Goal: Contribute content: Contribute content

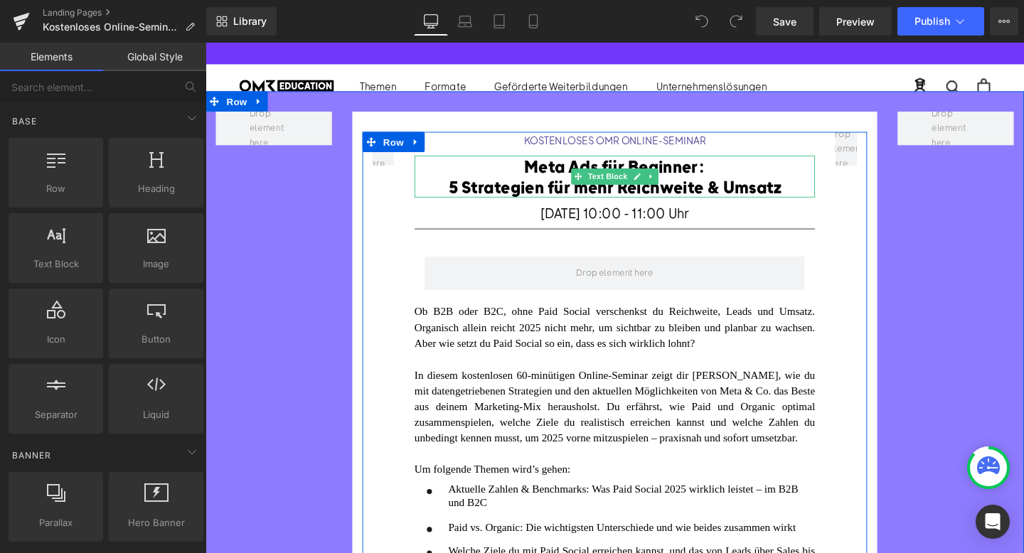
click at [543, 194] on font "5 Strategien für mehr Reichweite & Umsatz" at bounding box center [635, 193] width 349 height 21
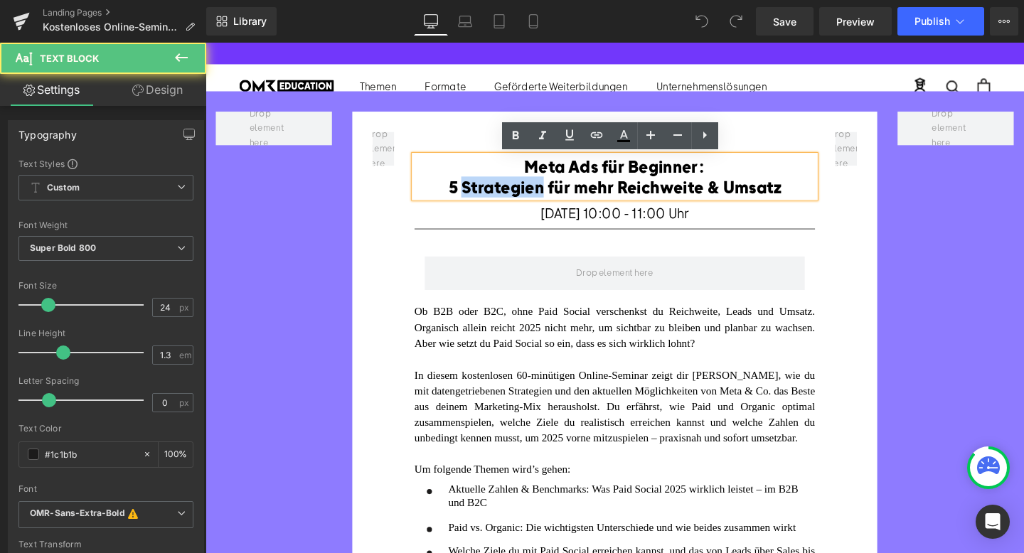
click at [543, 194] on font "5 Strategien für mehr Reichweite & Umsatz" at bounding box center [635, 193] width 349 height 21
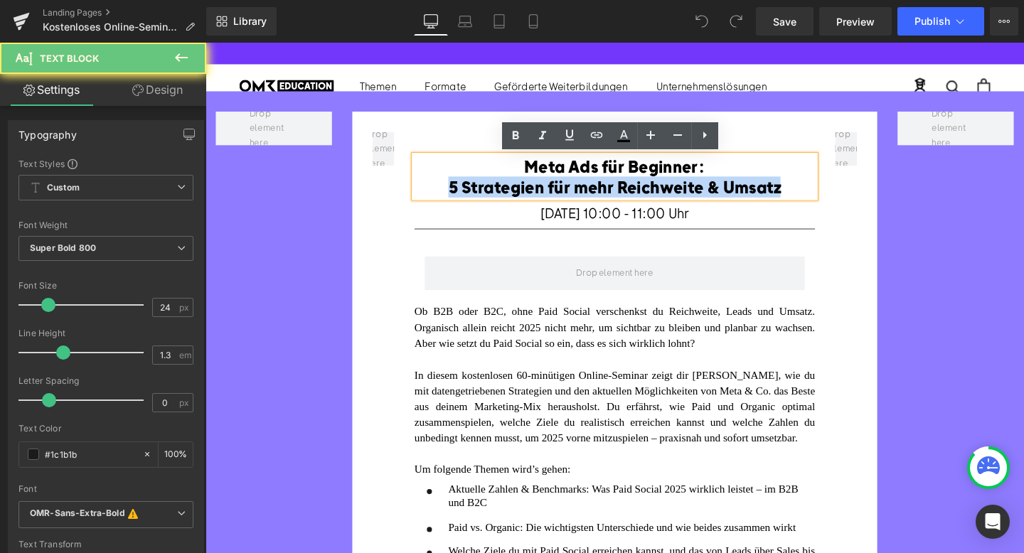
click at [543, 194] on font "5 Strategien für mehr Reichweite & Umsatz" at bounding box center [635, 193] width 349 height 21
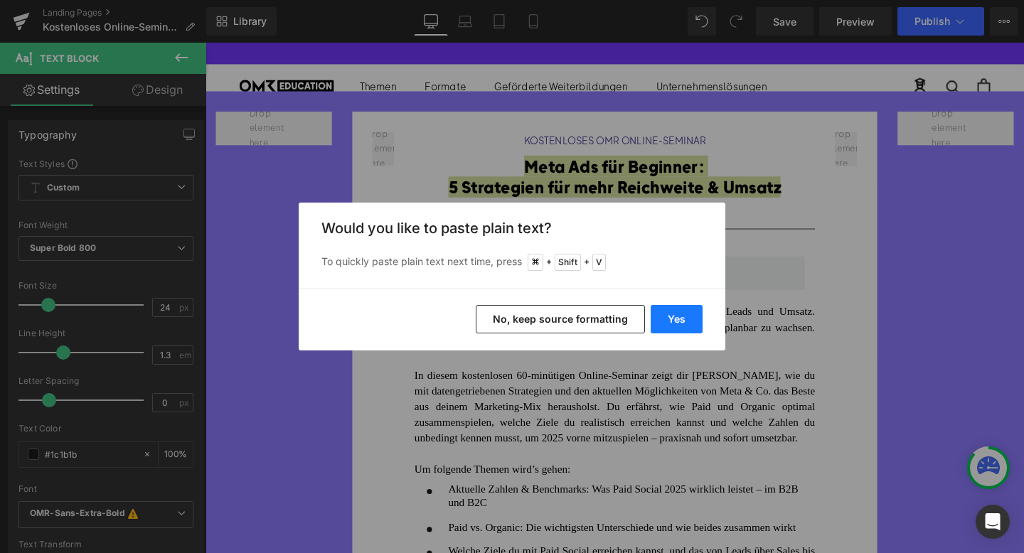
click at [686, 315] on button "Yes" at bounding box center [677, 319] width 52 height 28
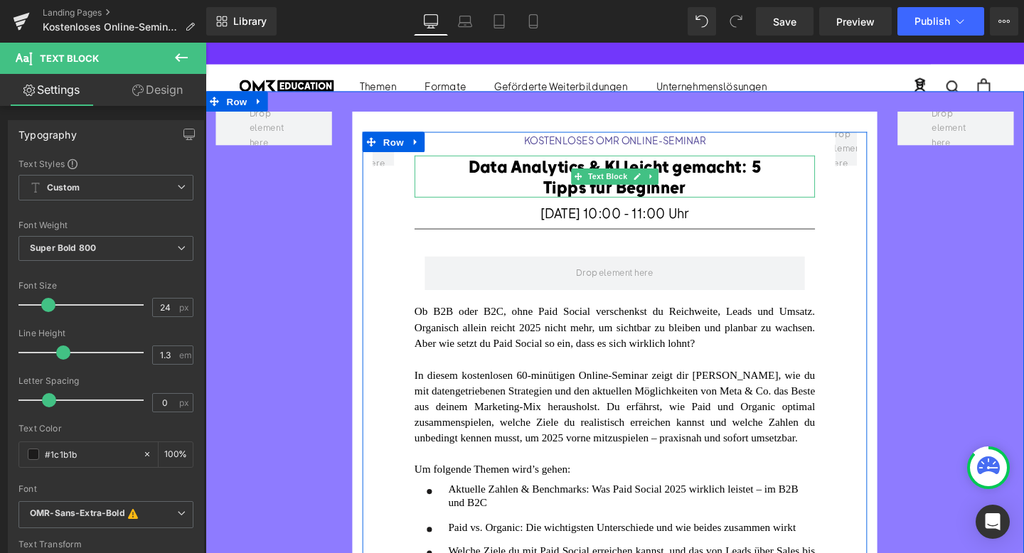
click at [774, 174] on font "Data Analytics & KI leicht gemacht: 5 Tipps für Beginner" at bounding box center [635, 182] width 307 height 43
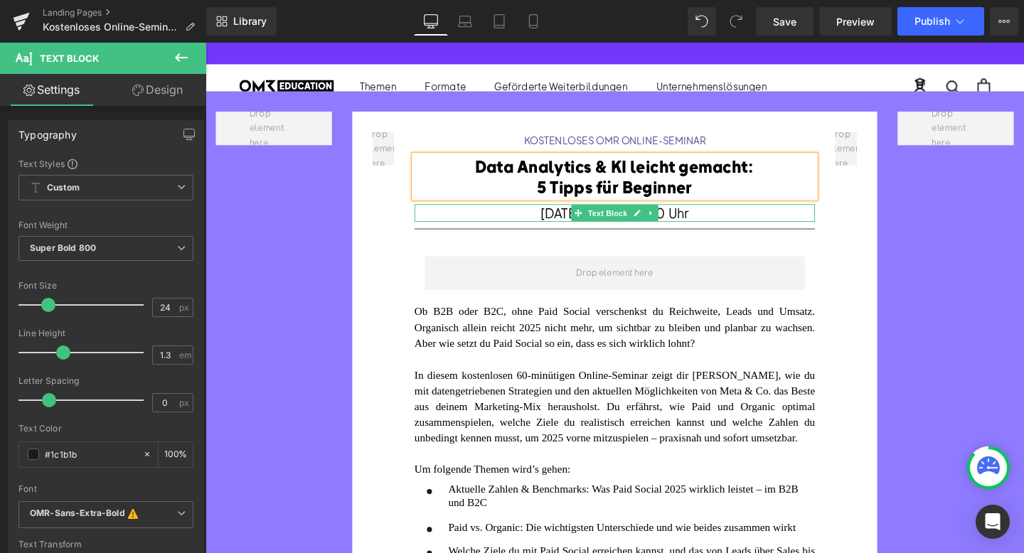
click at [573, 220] on span "[DATE] 10:00 - 11:00 Uhr" at bounding box center [636, 222] width 156 height 18
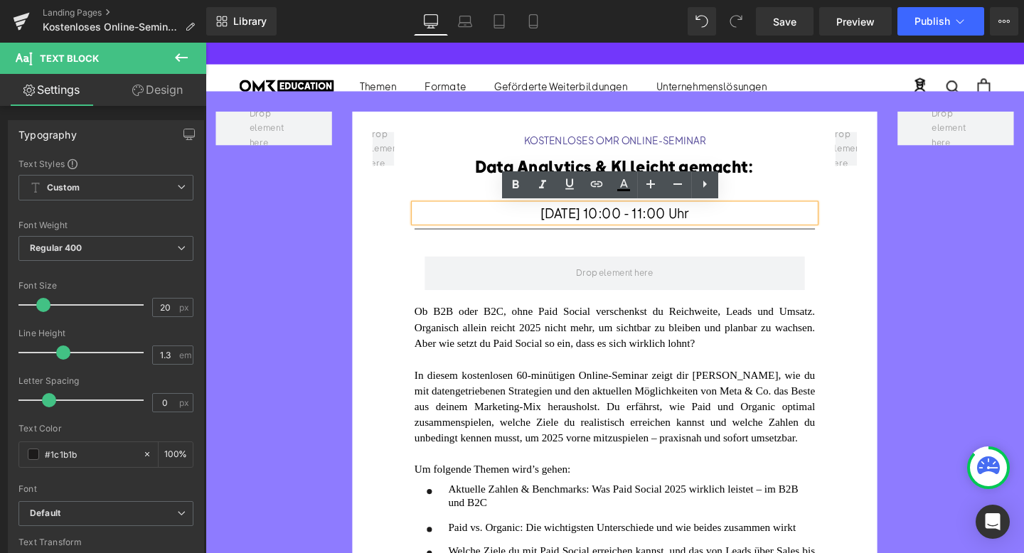
click at [570, 219] on span "[DATE] 10:00 - 11:00 Uhr" at bounding box center [636, 222] width 156 height 18
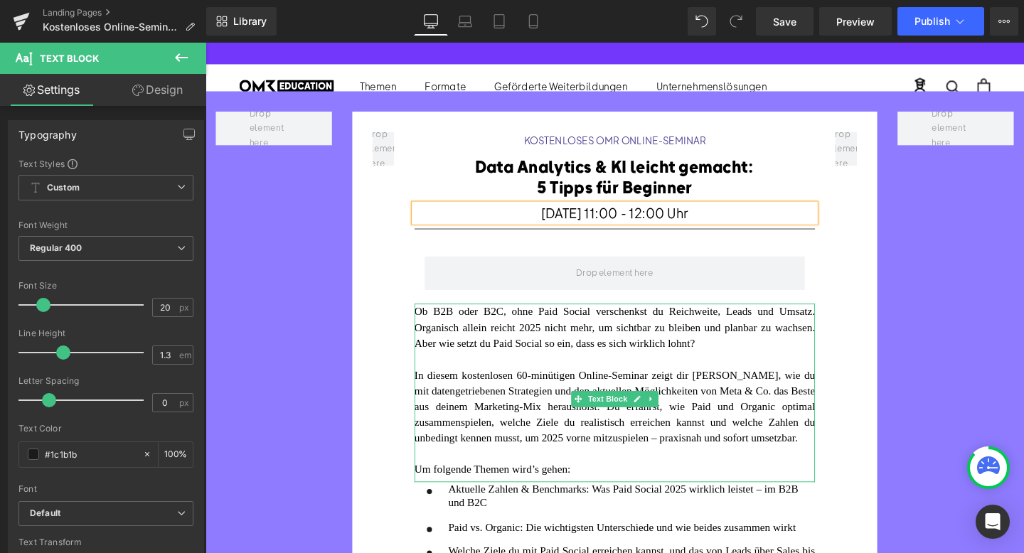
click at [620, 447] on div "In diesem kostenlosen 60-minütigen Online-Seminar zeigt dir [PERSON_NAME], wie …" at bounding box center [635, 425] width 421 height 83
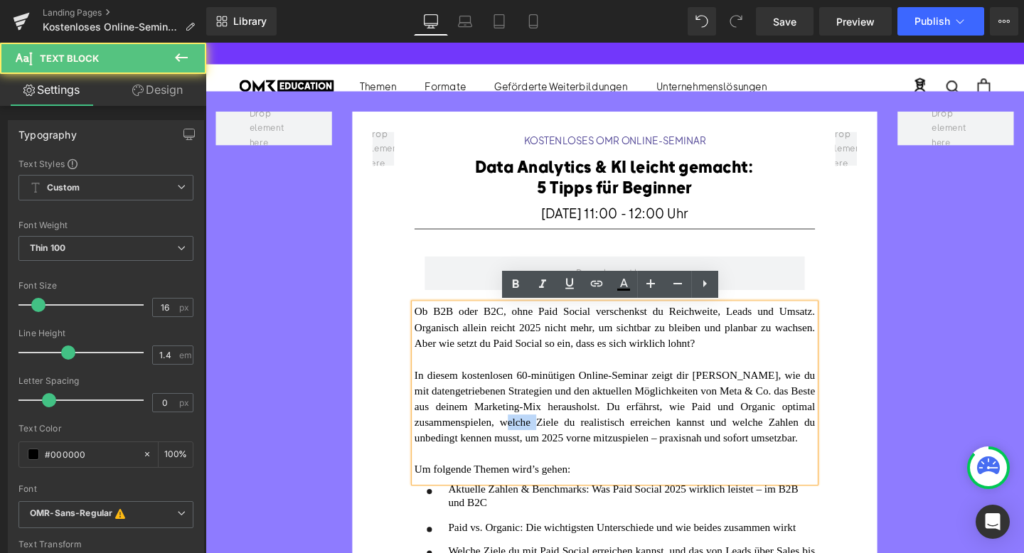
click at [620, 447] on div "In diesem kostenlosen 60-minütigen Online-Seminar zeigt dir [PERSON_NAME], wie …" at bounding box center [635, 425] width 421 height 83
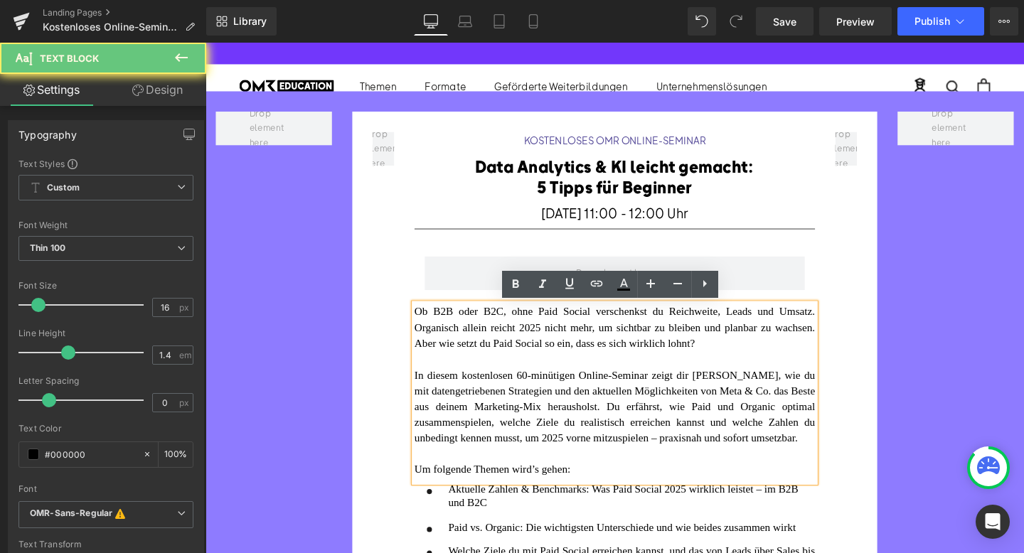
click at [606, 467] on div "In diesem kostenlosen 60-minütigen Online-Seminar zeigt dir [PERSON_NAME], wie …" at bounding box center [635, 425] width 421 height 83
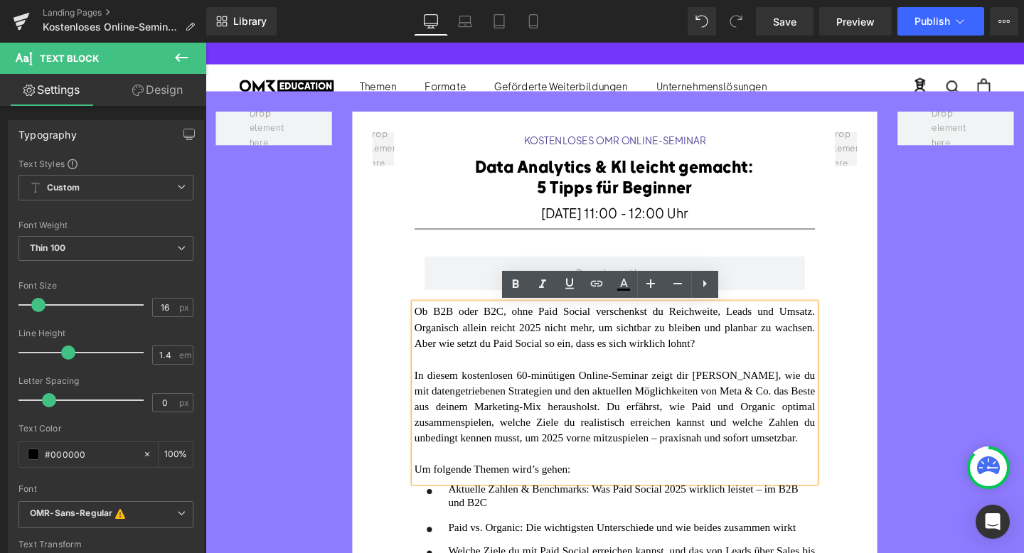
drag, startPoint x: 602, startPoint y: 472, endPoint x: 427, endPoint y: 325, distance: 228.7
click at [427, 325] on div "Ob B2B oder B2C, ohne Paid Social verschenkst du Reichweite, Leads und Umsatz. …" at bounding box center [635, 410] width 421 height 187
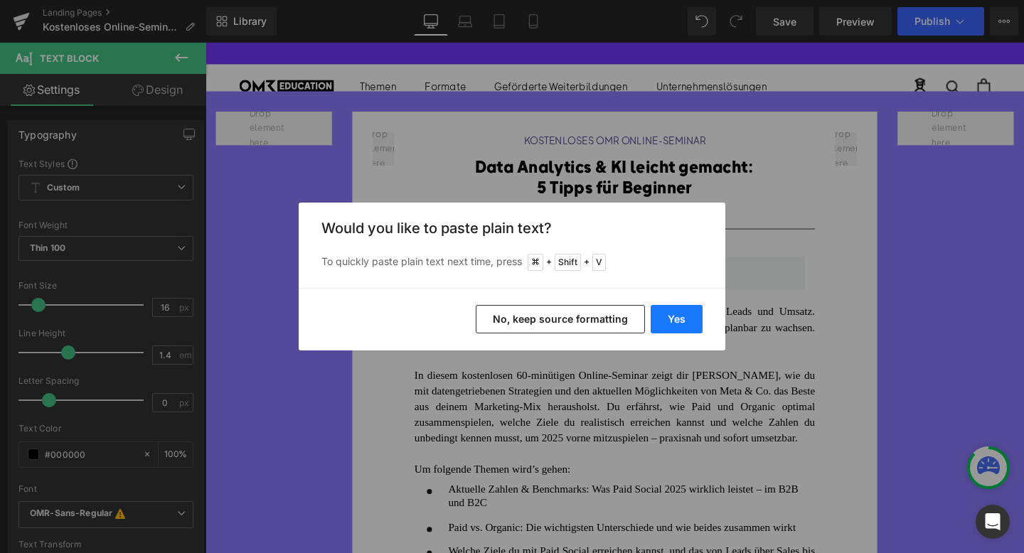
click at [688, 324] on button "Yes" at bounding box center [677, 319] width 52 height 28
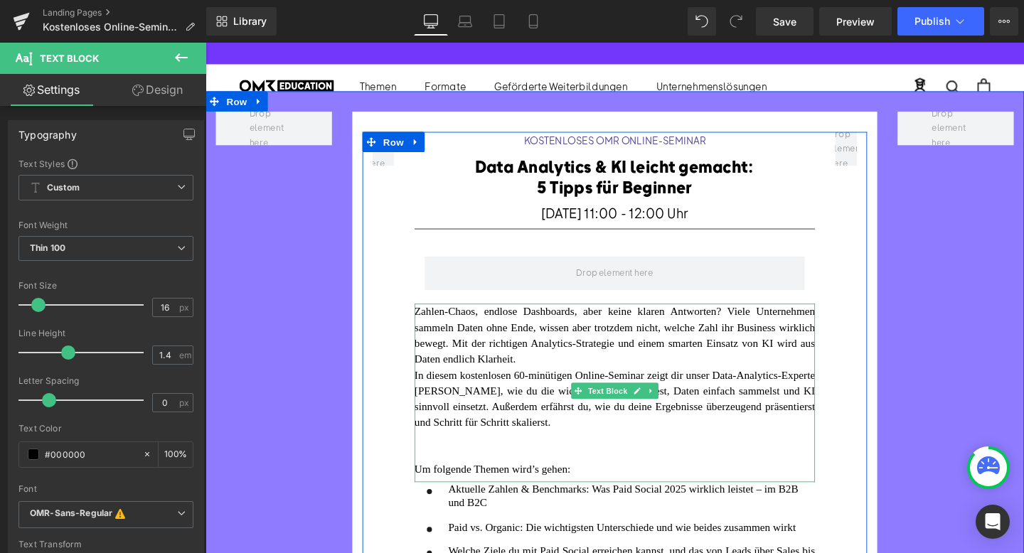
click at [728, 373] on div "Zahlen-Chaos, endlose Dashboards, aber keine klaren Antworten? Viele Unternehme…" at bounding box center [635, 350] width 421 height 67
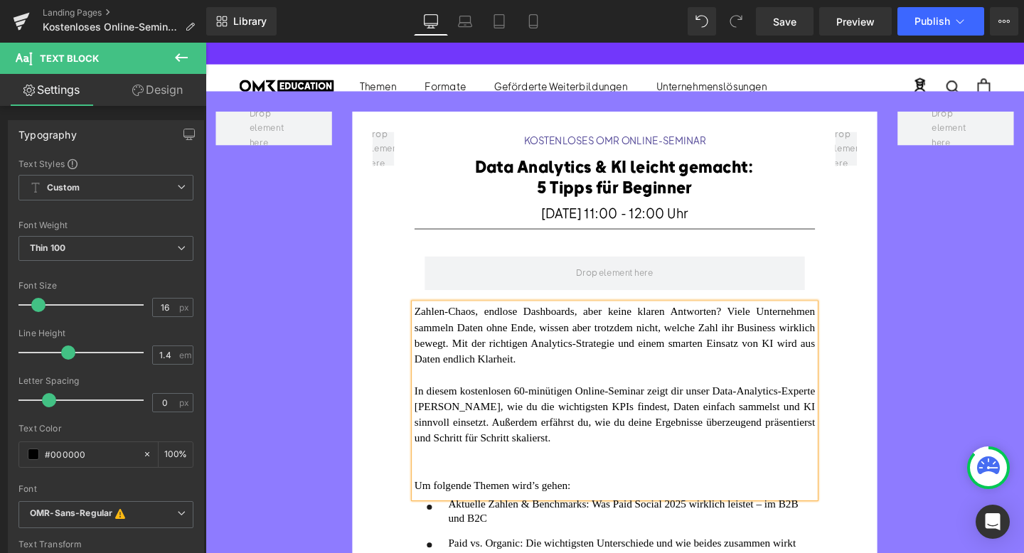
click at [544, 502] on font "Um folgende Themen wird’s gehen:" at bounding box center [507, 508] width 164 height 12
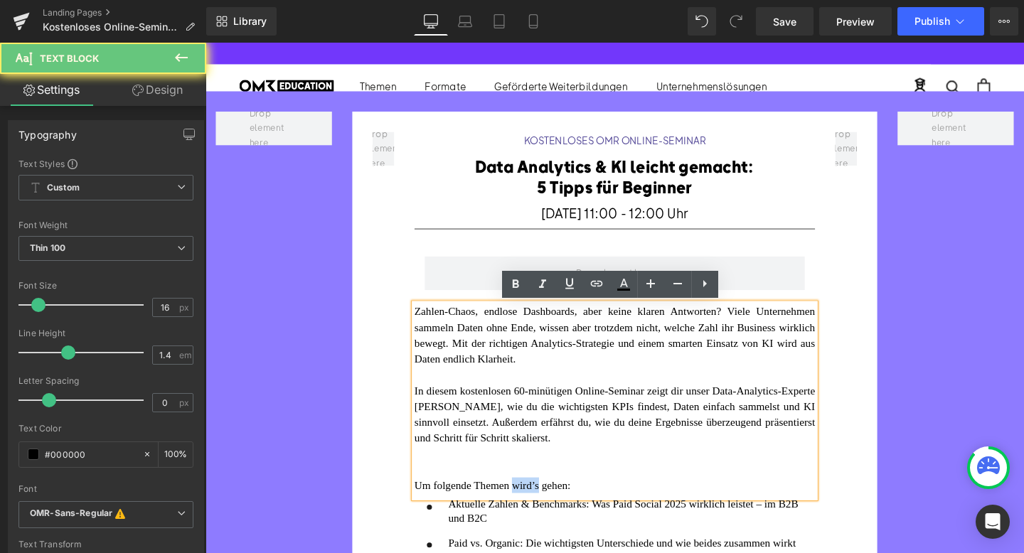
click at [544, 502] on font "Um folgende Themen wird’s gehen:" at bounding box center [507, 508] width 164 height 12
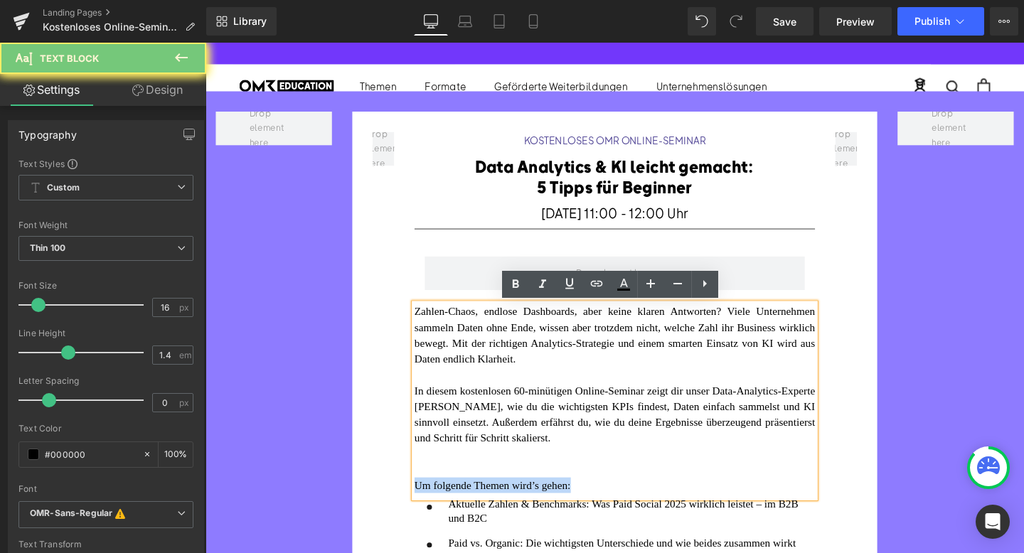
click at [544, 502] on font "Um folgende Themen wird’s gehen:" at bounding box center [507, 508] width 164 height 12
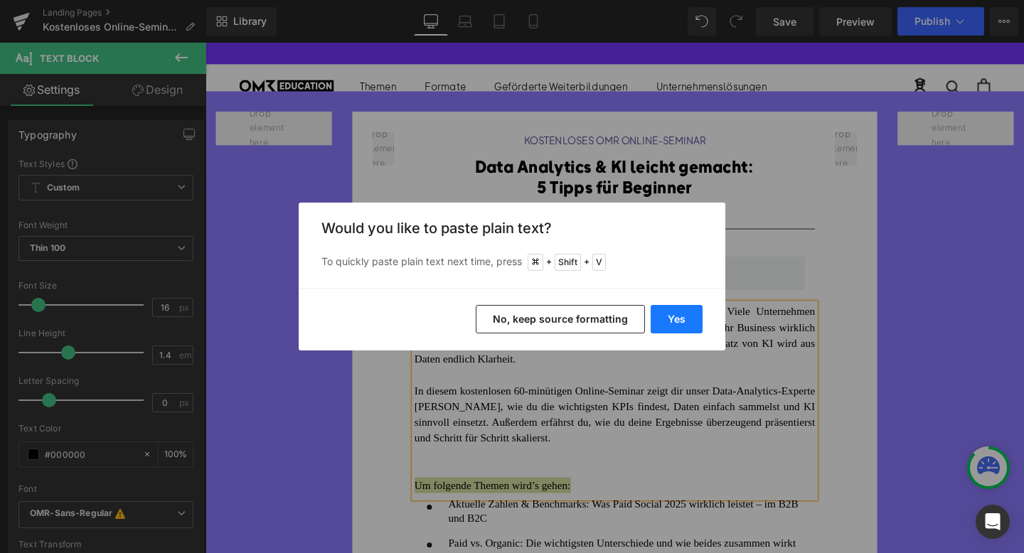
click at [674, 310] on button "Yes" at bounding box center [677, 319] width 52 height 28
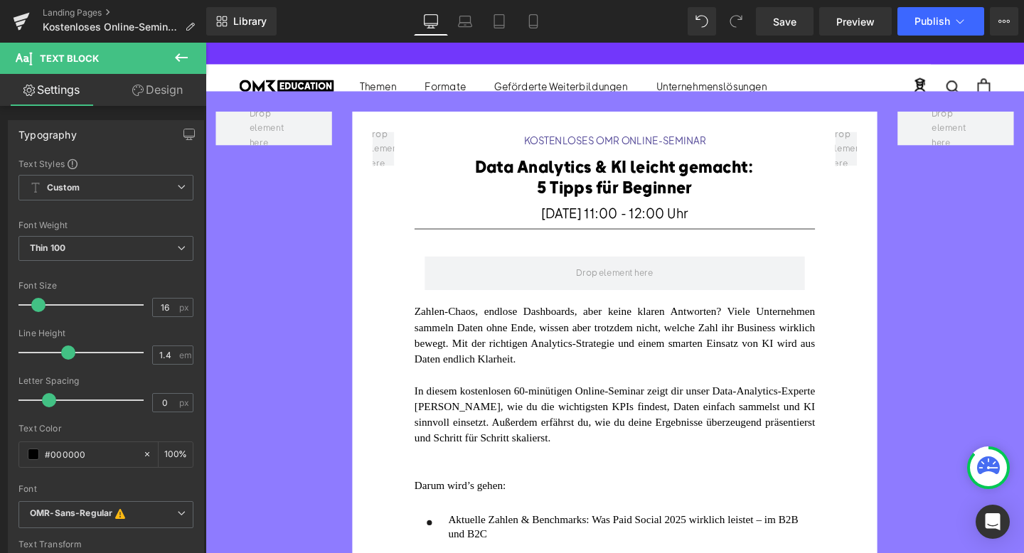
click at [498, 494] on div "Rendering Content" at bounding box center [512, 497] width 87 height 16
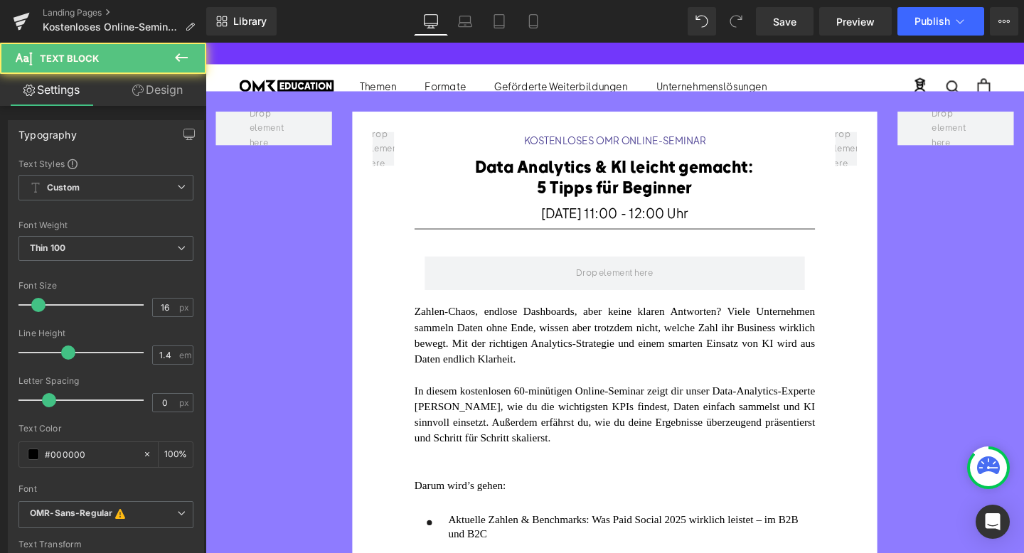
click at [494, 509] on font "Darum wird’s gehen:" at bounding box center [473, 508] width 96 height 12
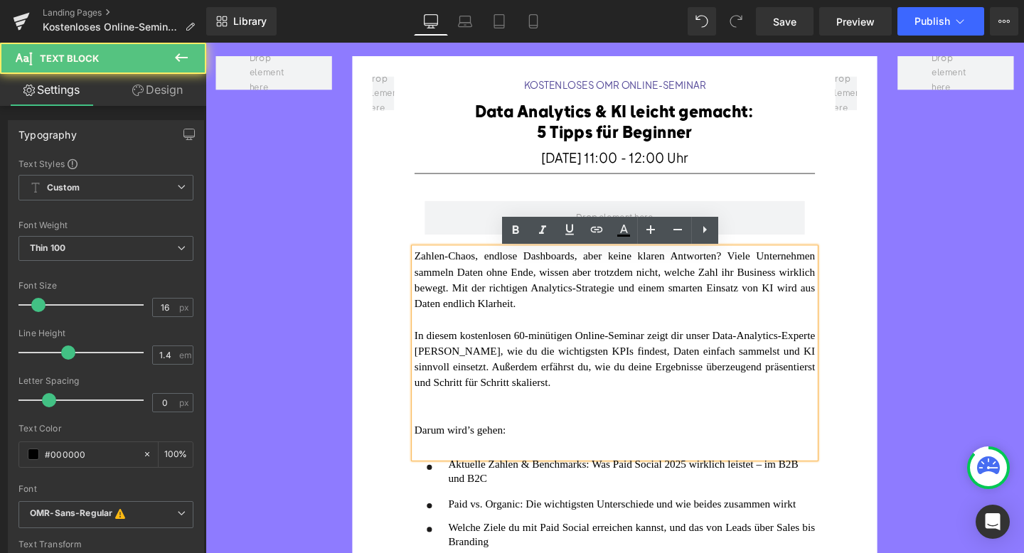
scroll to position [60, 0]
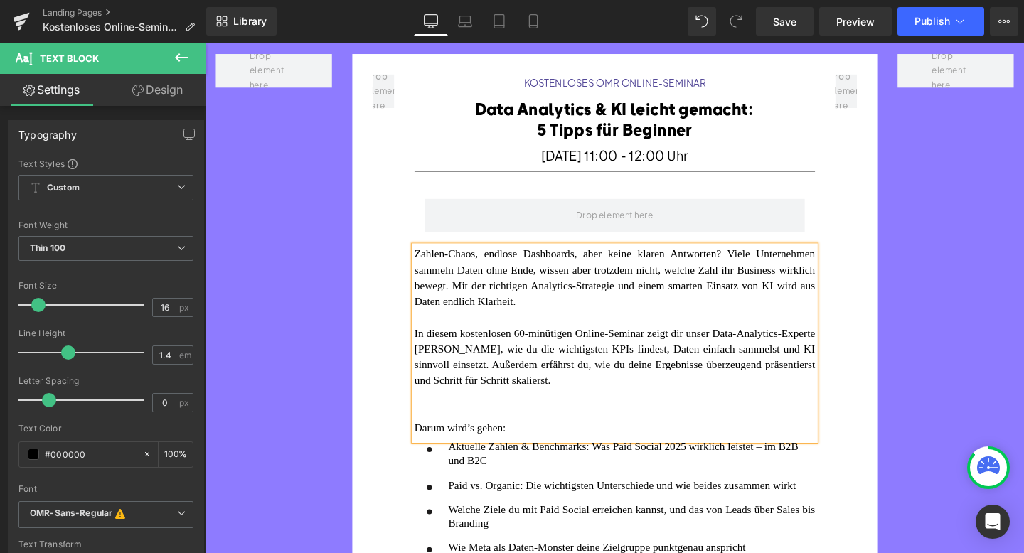
click at [496, 424] on div at bounding box center [635, 431] width 421 height 16
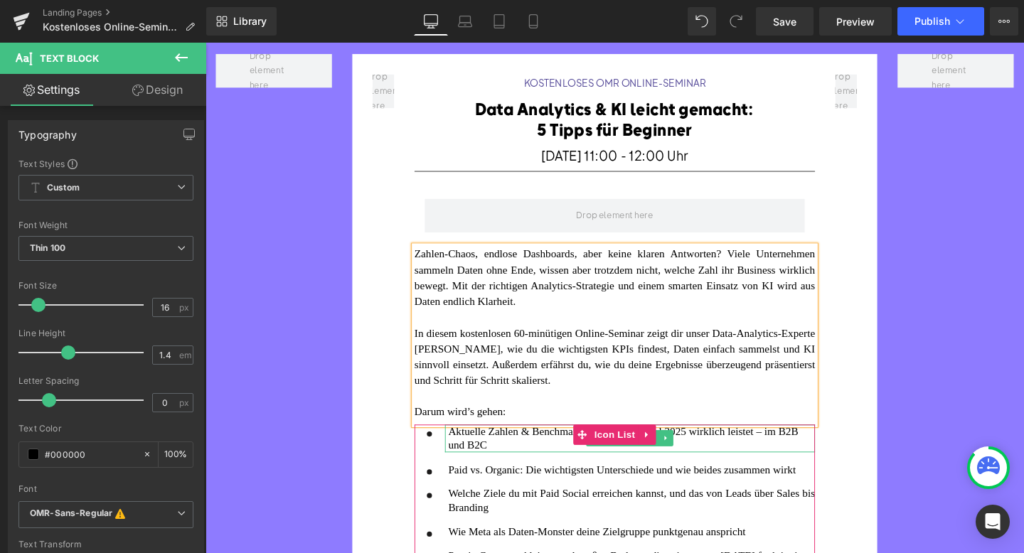
click at [551, 449] on span "Aktuelle Zahlen & Benchmarks: Was Paid Social 2025 wirklich leistet – im B2B un…" at bounding box center [645, 458] width 368 height 27
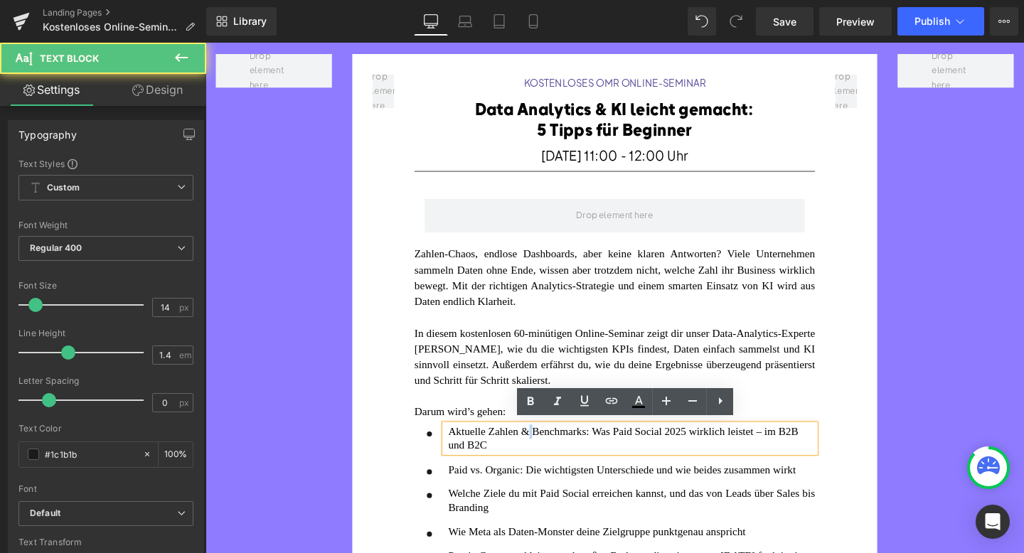
click at [551, 449] on span "Aktuelle Zahlen & Benchmarks: Was Paid Social 2025 wirklich leistet – im B2B un…" at bounding box center [645, 458] width 368 height 27
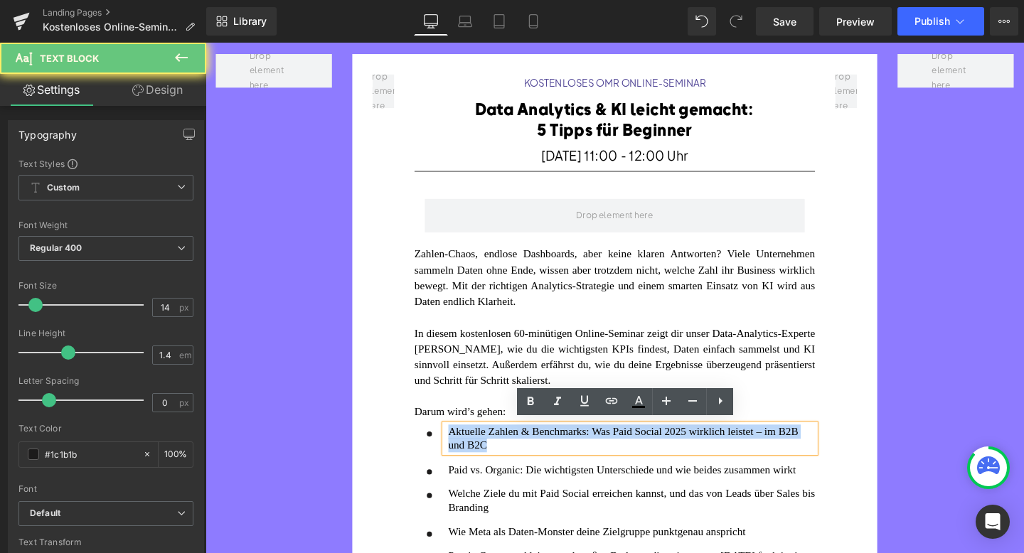
click at [551, 449] on span "Aktuelle Zahlen & Benchmarks: Was Paid Social 2025 wirklich leistet – im B2B un…" at bounding box center [645, 458] width 368 height 27
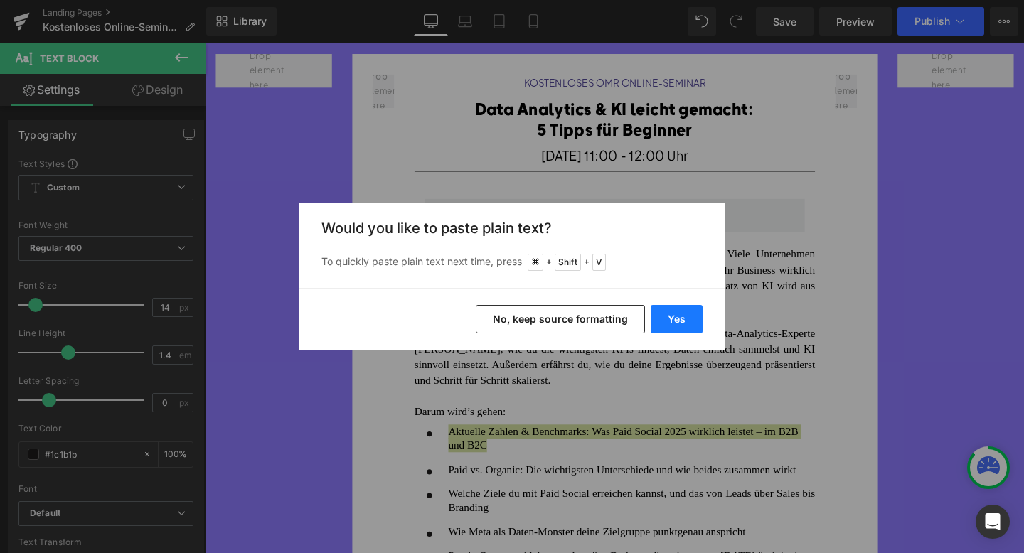
click at [683, 309] on button "Yes" at bounding box center [677, 319] width 52 height 28
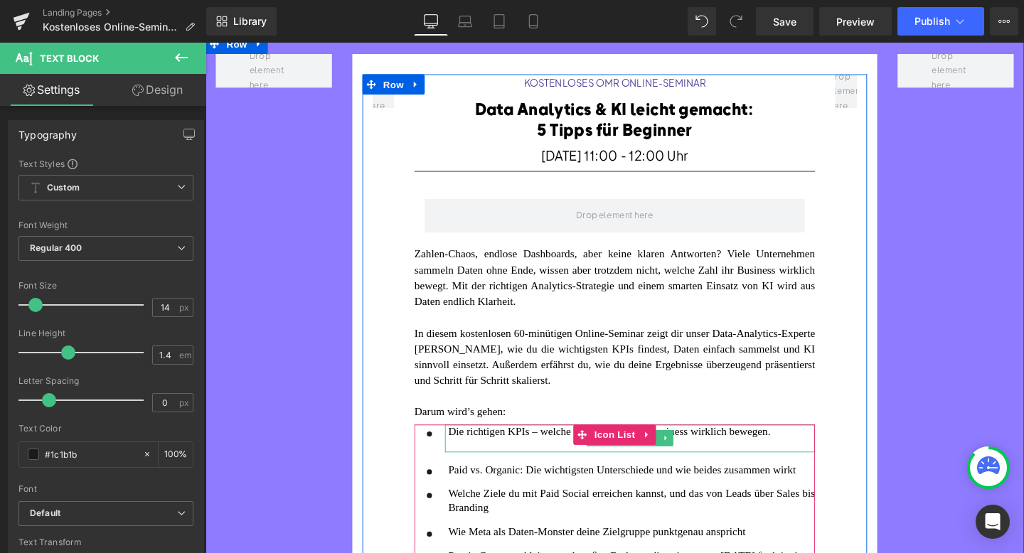
click at [528, 460] on p at bounding box center [653, 466] width 385 height 15
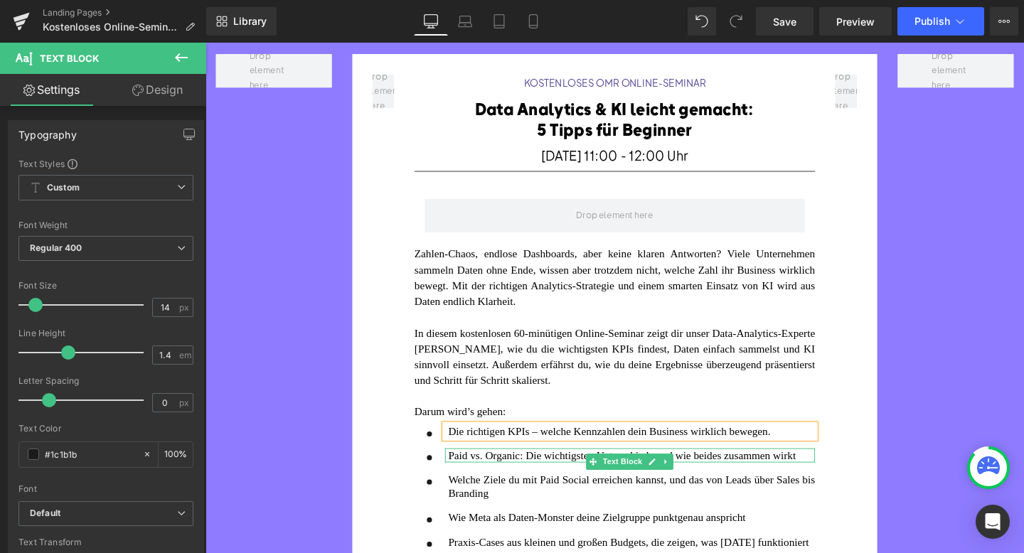
click at [553, 474] on font "Paid vs. Organic: Die wichtigsten Unterschiede und wie beides zusammen wirkt" at bounding box center [644, 477] width 366 height 12
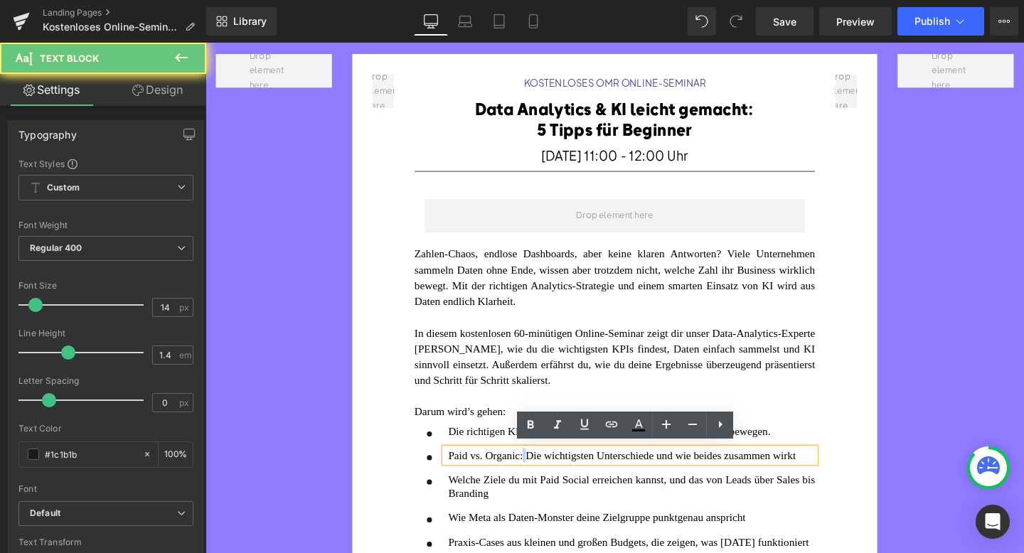
click at [553, 474] on font "Paid vs. Organic: Die wichtigsten Unterschiede und wie beides zusammen wirkt" at bounding box center [644, 477] width 366 height 12
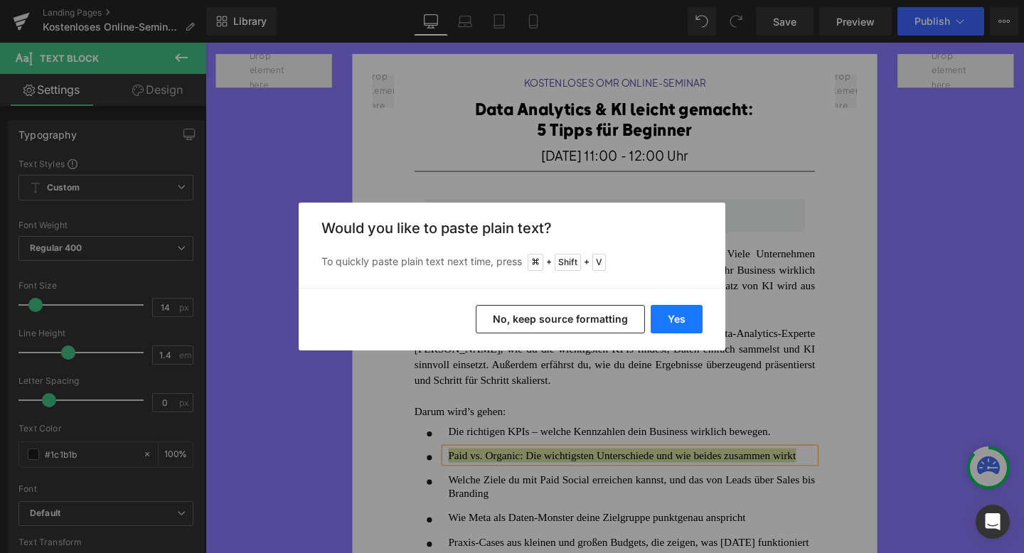
click at [669, 325] on button "Yes" at bounding box center [677, 319] width 52 height 28
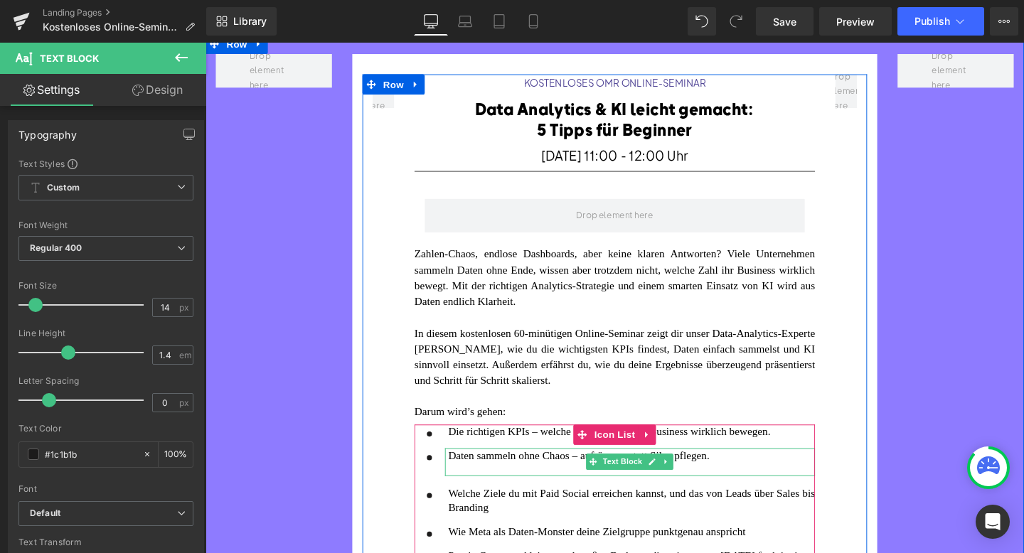
click at [526, 486] on div at bounding box center [653, 491] width 385 height 15
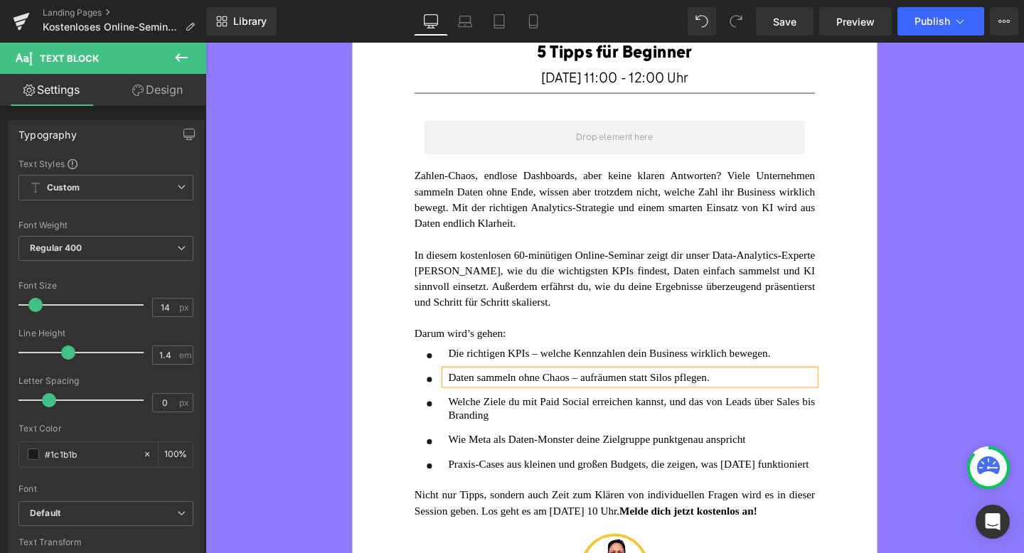
scroll to position [160, 0]
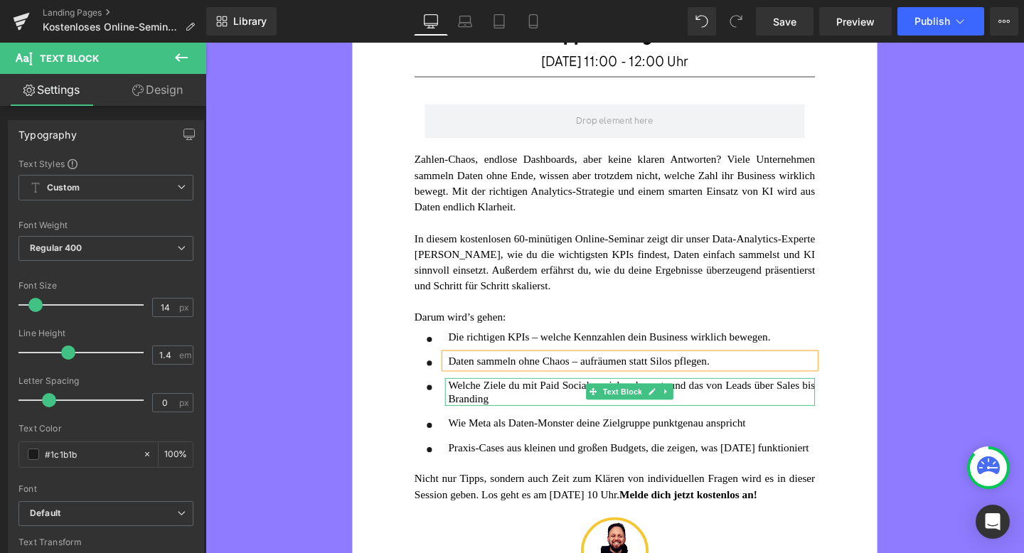
click at [521, 400] on font "Welche Ziele du mit Paid Social erreichen kannst, und das von Leads über Sales …" at bounding box center [653, 410] width 385 height 27
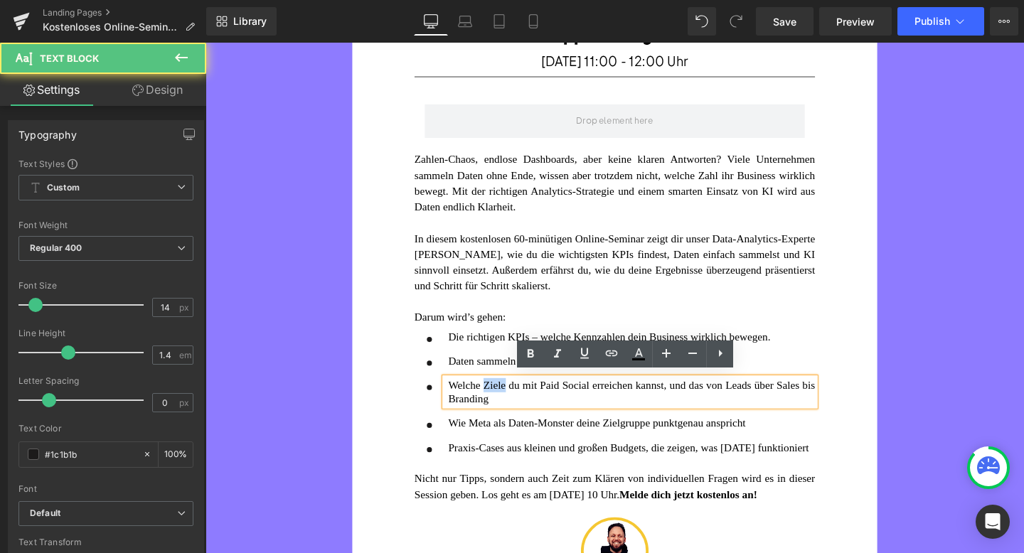
click at [521, 400] on font "Welche Ziele du mit Paid Social erreichen kannst, und das von Leads über Sales …" at bounding box center [653, 410] width 385 height 27
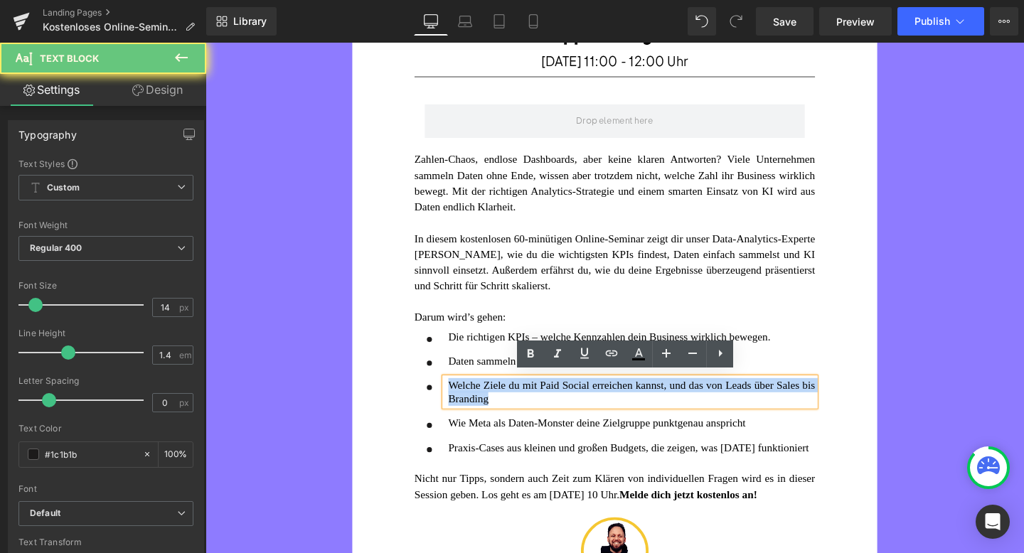
click at [521, 400] on font "Welche Ziele du mit Paid Social erreichen kannst, und das von Leads über Sales …" at bounding box center [653, 410] width 385 height 27
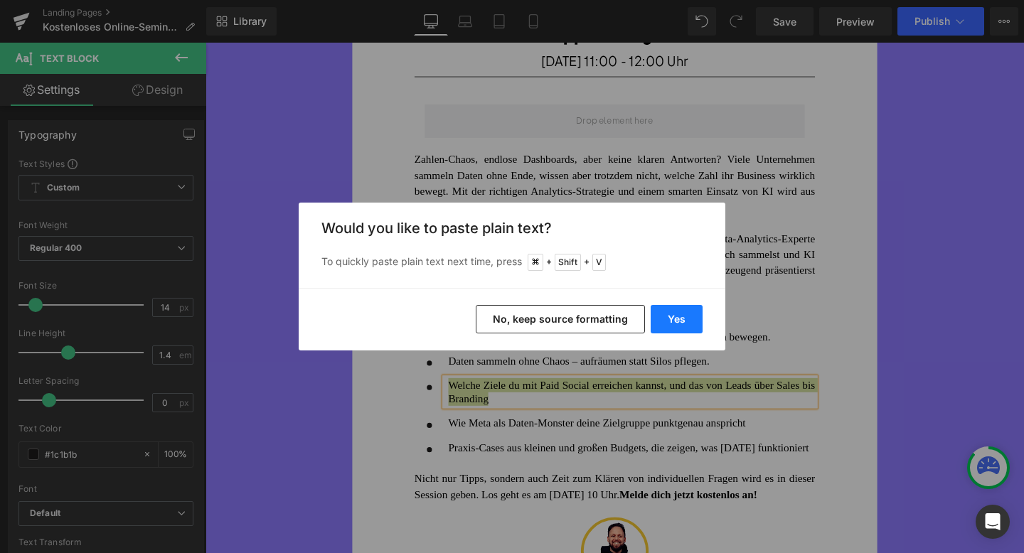
click at [691, 316] on button "Yes" at bounding box center [677, 319] width 52 height 28
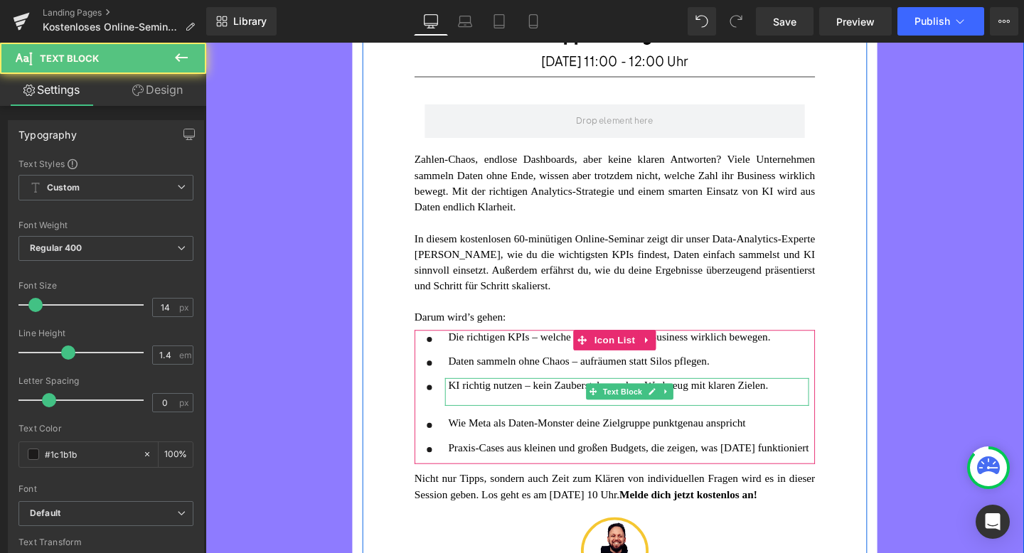
click at [538, 410] on div at bounding box center [650, 417] width 379 height 15
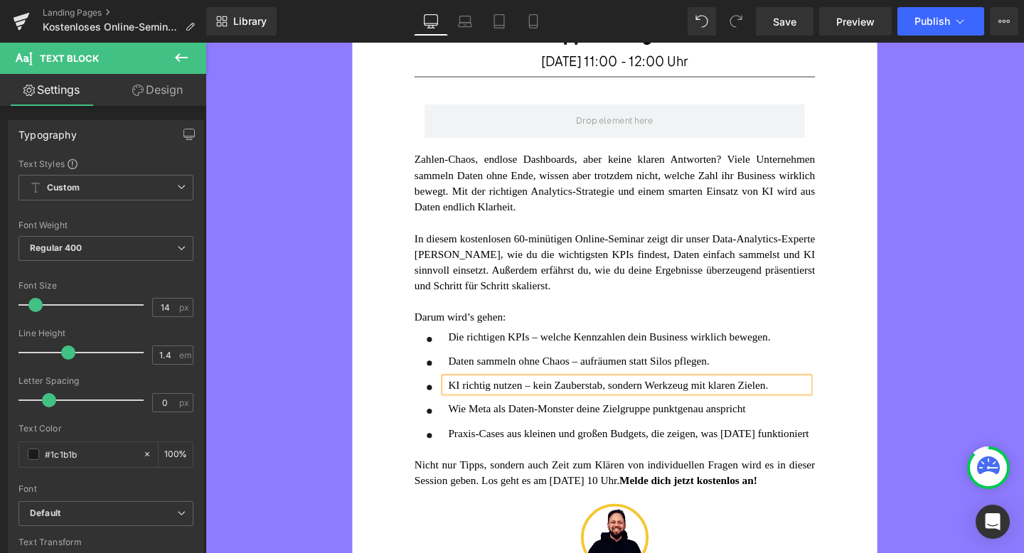
click at [206, 43] on div at bounding box center [206, 43] width 0 height 0
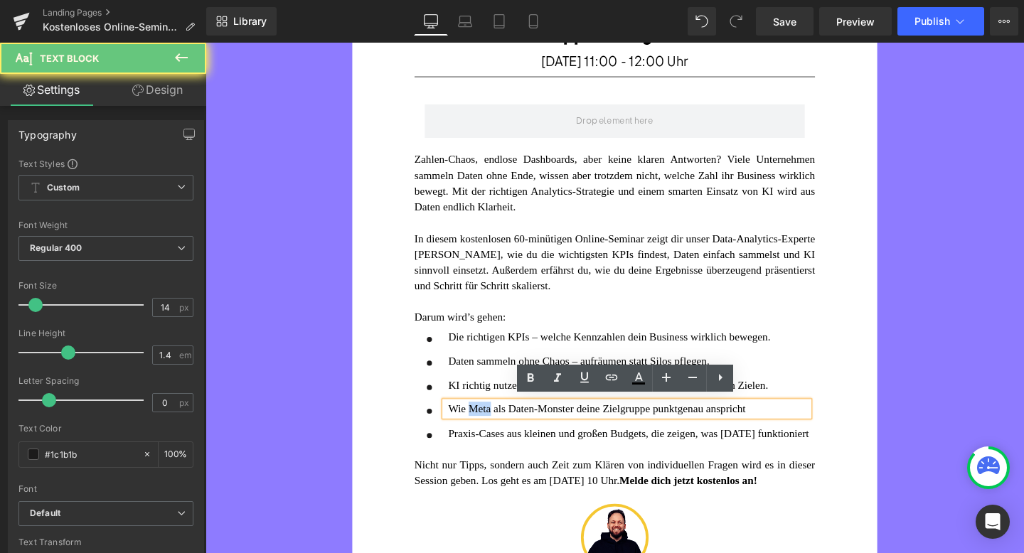
click at [496, 422] on font "Wie Meta als Daten-Monster deine Zielgruppe punktgenau anspricht" at bounding box center [617, 428] width 313 height 12
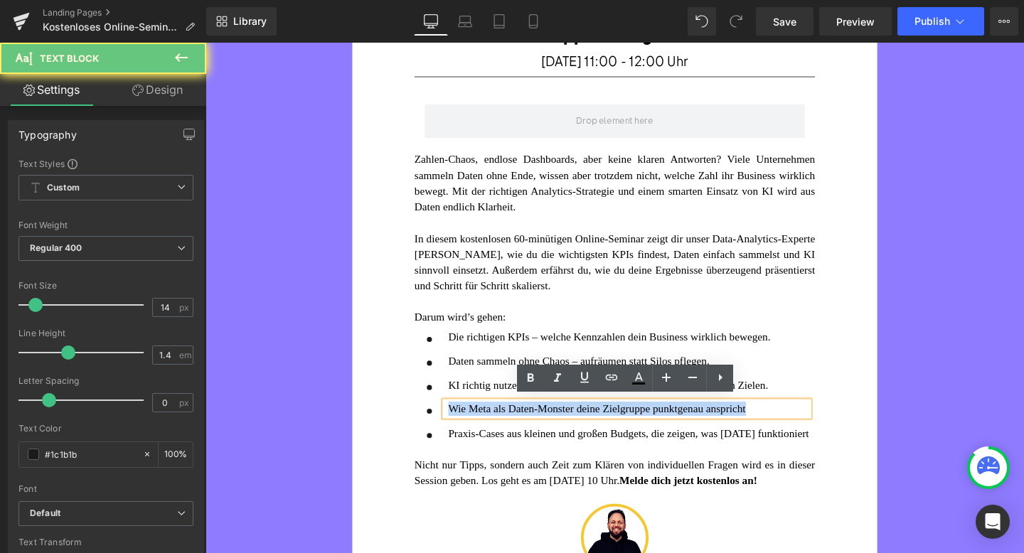
click at [496, 422] on font "Wie Meta als Daten-Monster deine Zielgruppe punktgenau anspricht" at bounding box center [617, 428] width 313 height 12
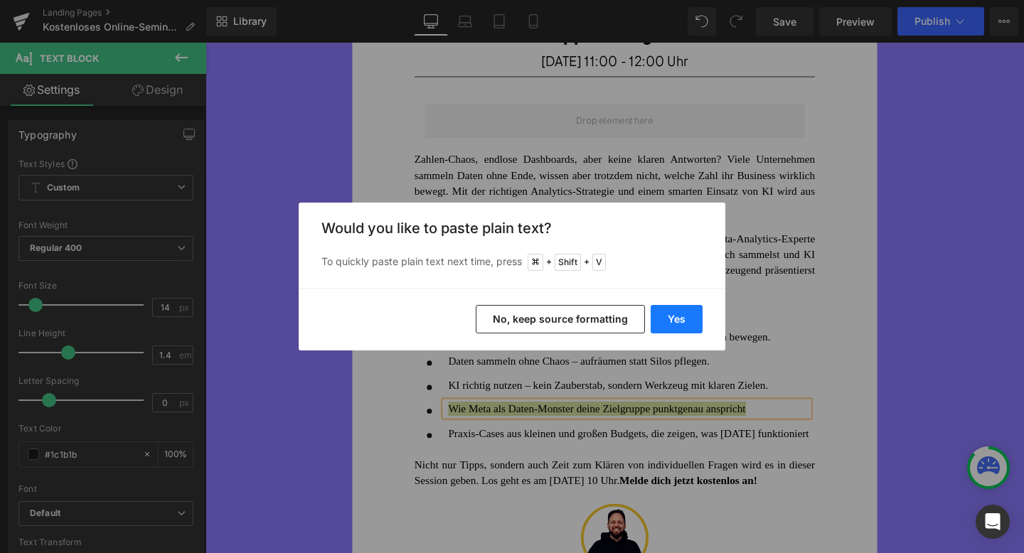
click at [675, 318] on button "Yes" at bounding box center [677, 319] width 52 height 28
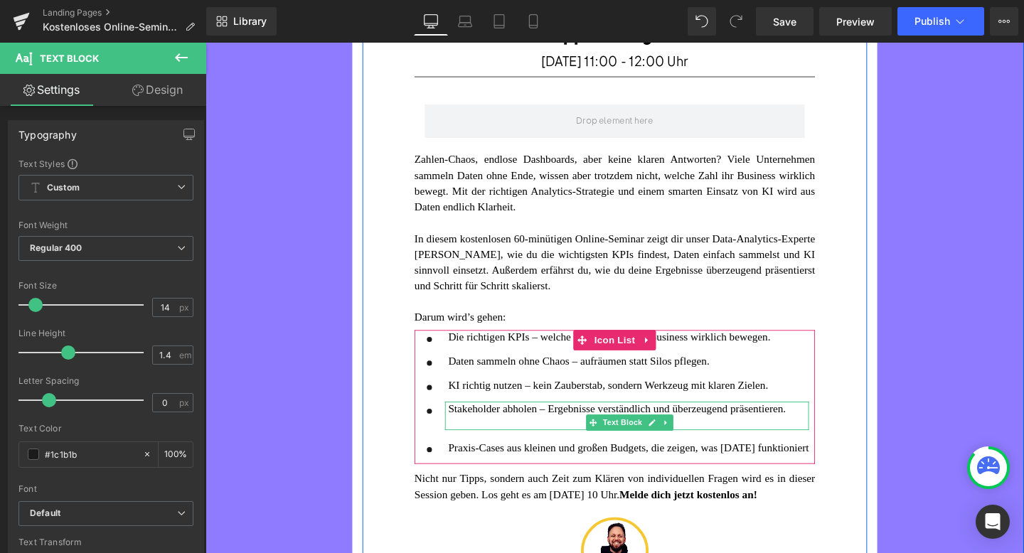
click at [500, 450] on div at bounding box center [650, 442] width 379 height 15
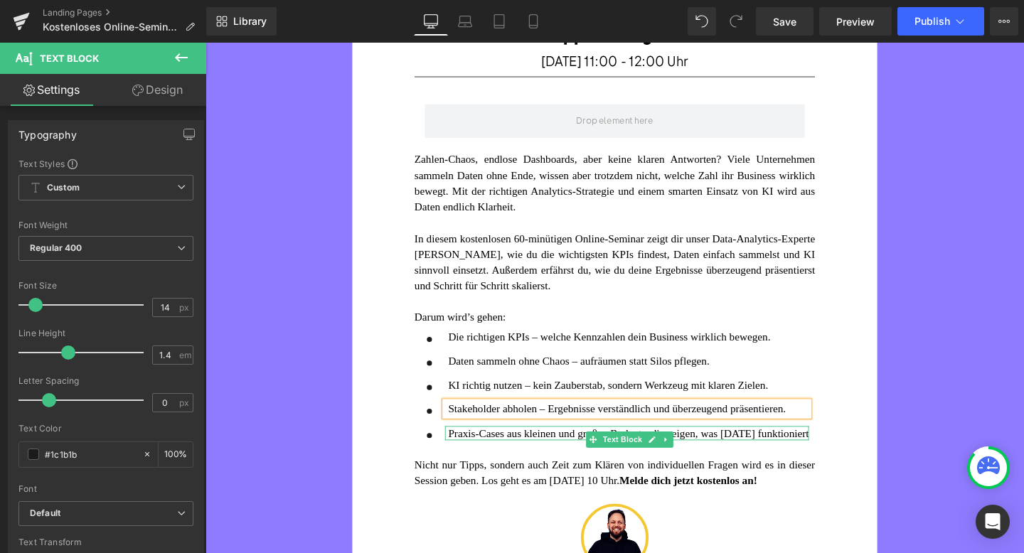
click at [545, 461] on div "Praxis-Cases aus kleinen und großen Budgets, die zeigen, was [DATE] funktioniert" at bounding box center [650, 453] width 379 height 15
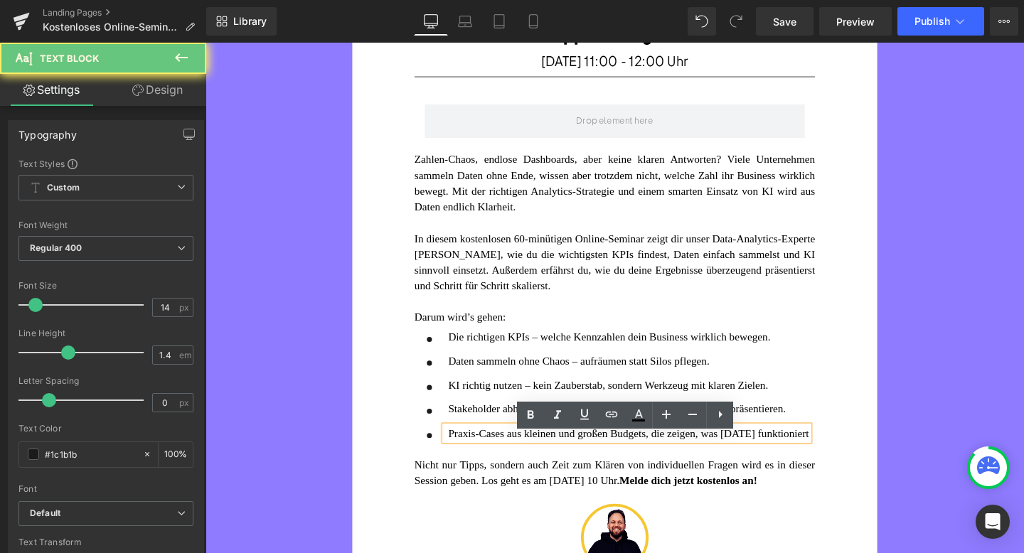
click at [545, 461] on div "Praxis-Cases aus kleinen und großen Budgets, die zeigen, was [DATE] funktioniert" at bounding box center [650, 453] width 379 height 15
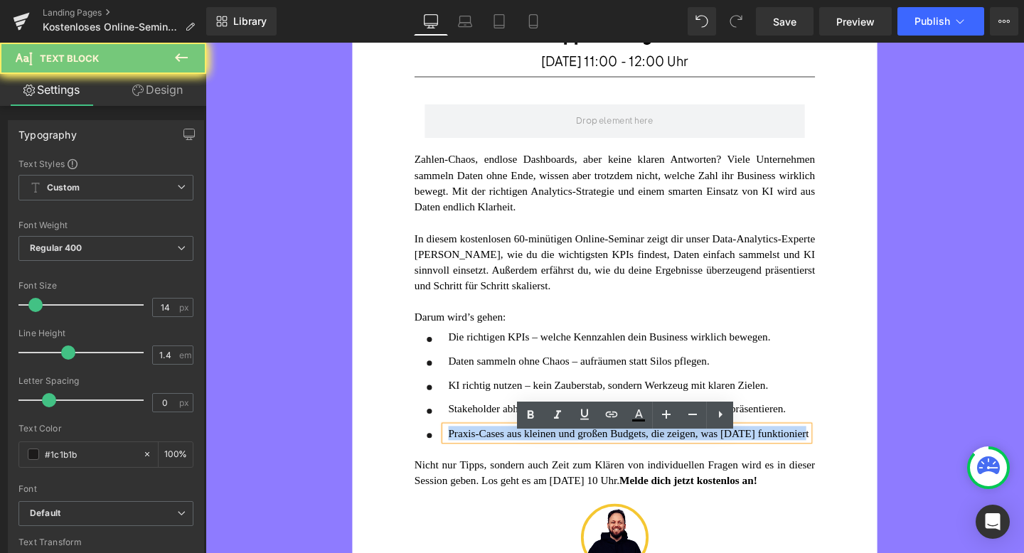
click at [545, 461] on div "Praxis-Cases aus kleinen und großen Budgets, die zeigen, was [DATE] funktioniert" at bounding box center [650, 453] width 379 height 15
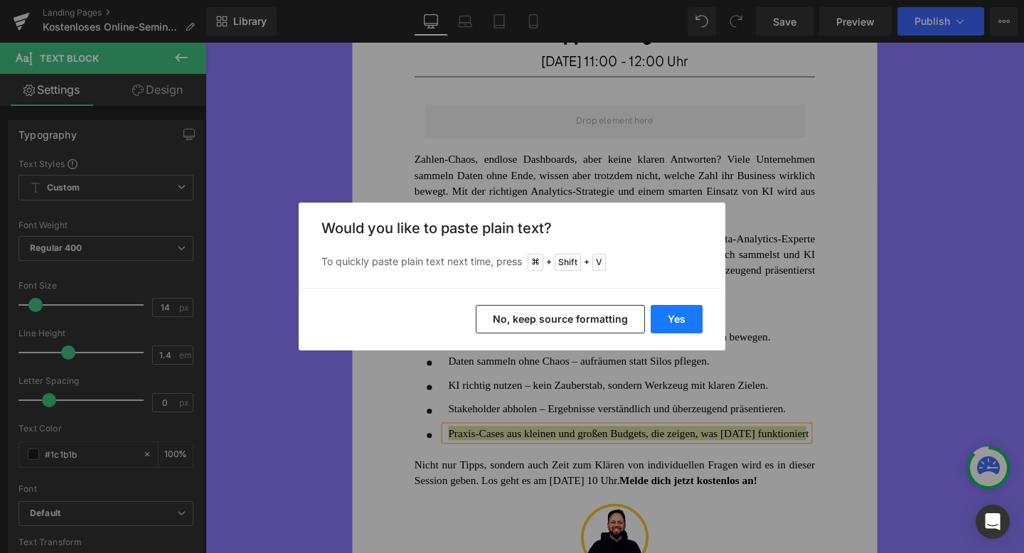
click at [674, 320] on button "Yes" at bounding box center [677, 319] width 52 height 28
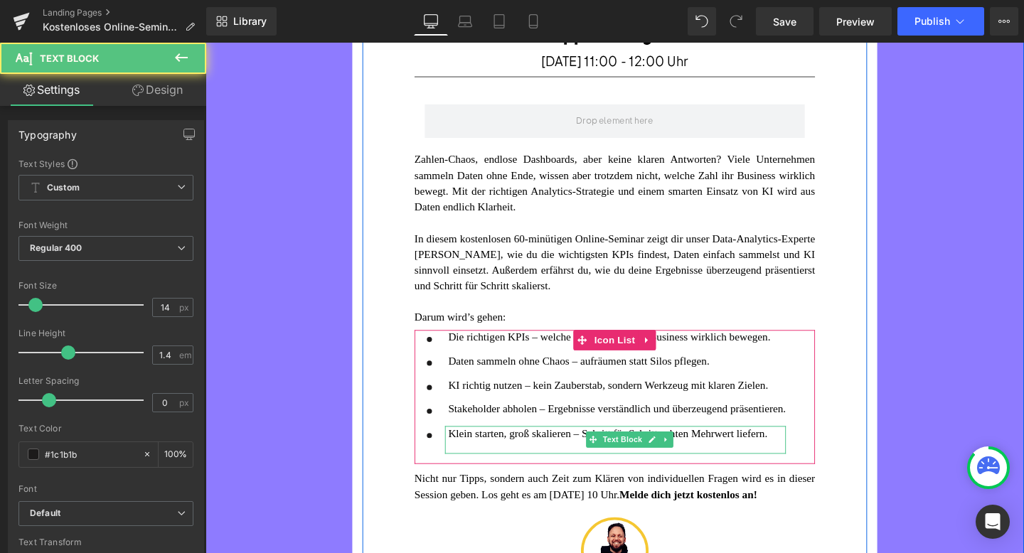
click at [511, 476] on div at bounding box center [638, 468] width 355 height 15
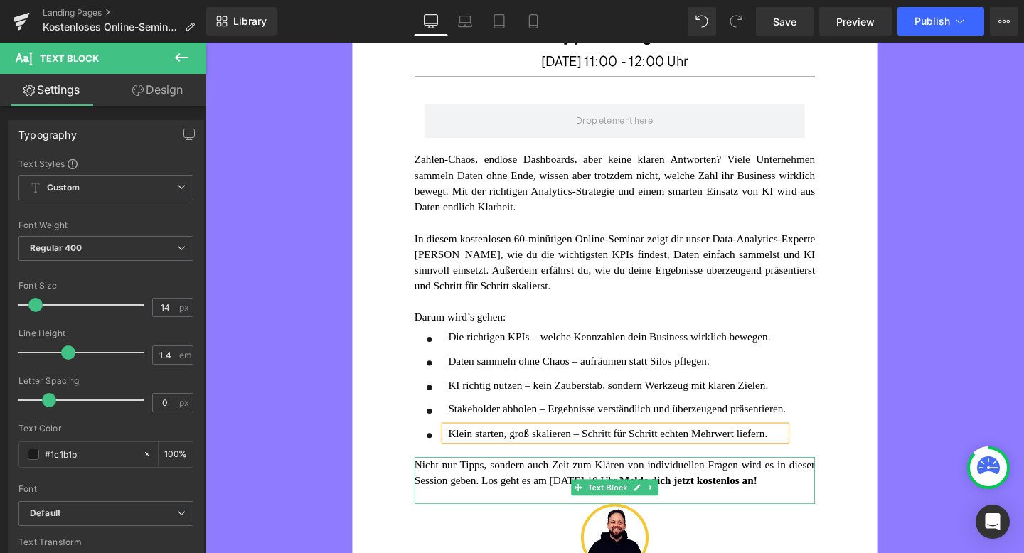
click at [582, 508] on font "Nicht nur Tipps, sondern auch Zeit zum Klären von individuellen Fragen wird es …" at bounding box center [635, 495] width 421 height 28
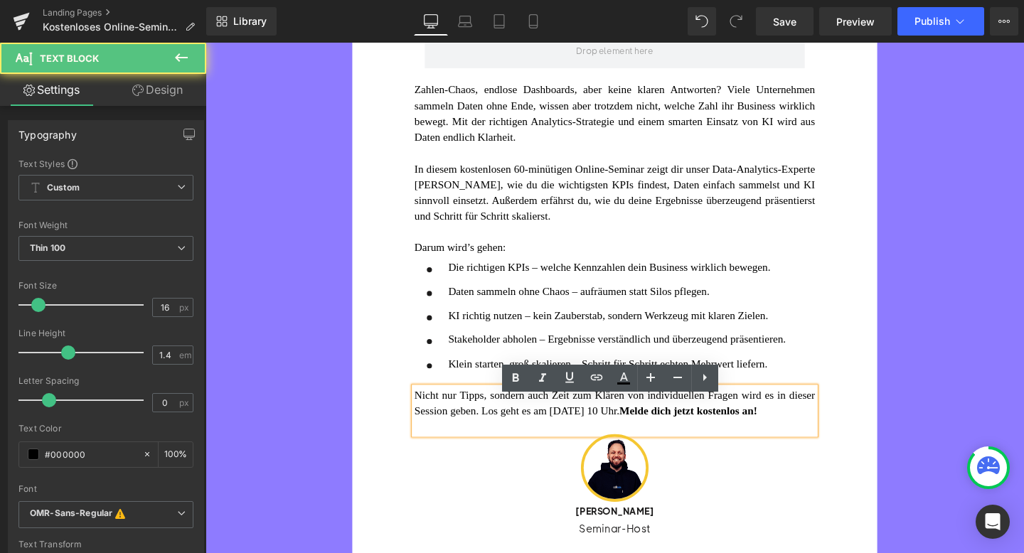
scroll to position [234, 0]
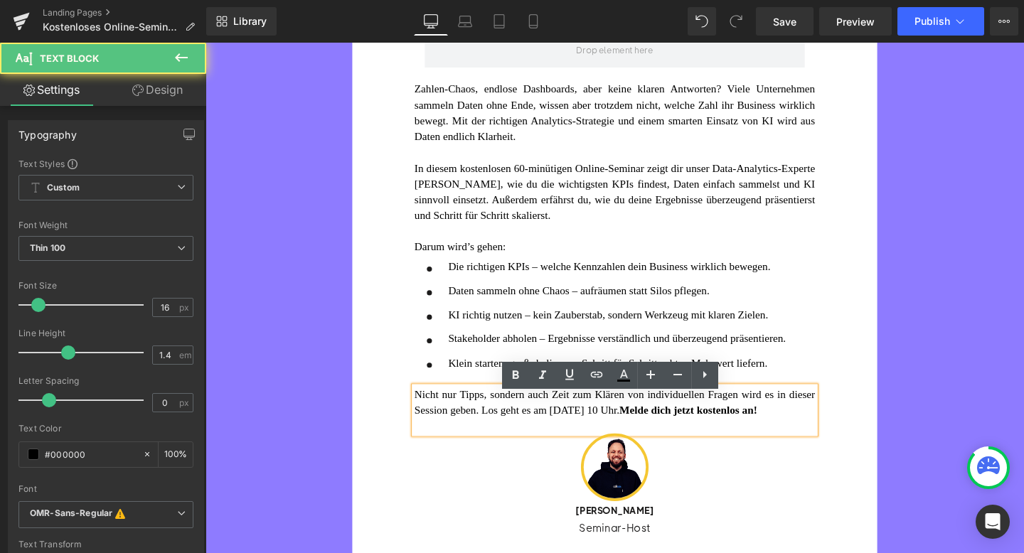
click at [643, 435] on font "Nicht nur Tipps, sondern auch Zeit zum Klären von individuellen Fragen wird es …" at bounding box center [635, 421] width 421 height 28
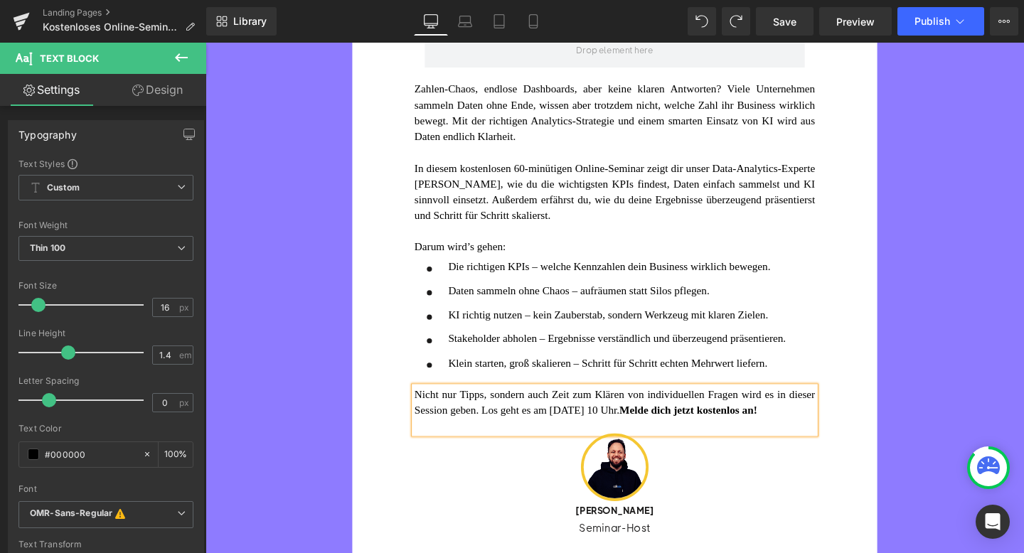
click at [656, 432] on font "Nicht nur Tipps, sondern auch Zeit zum Klären von individuellen Fragen wird es …" at bounding box center [635, 421] width 421 height 28
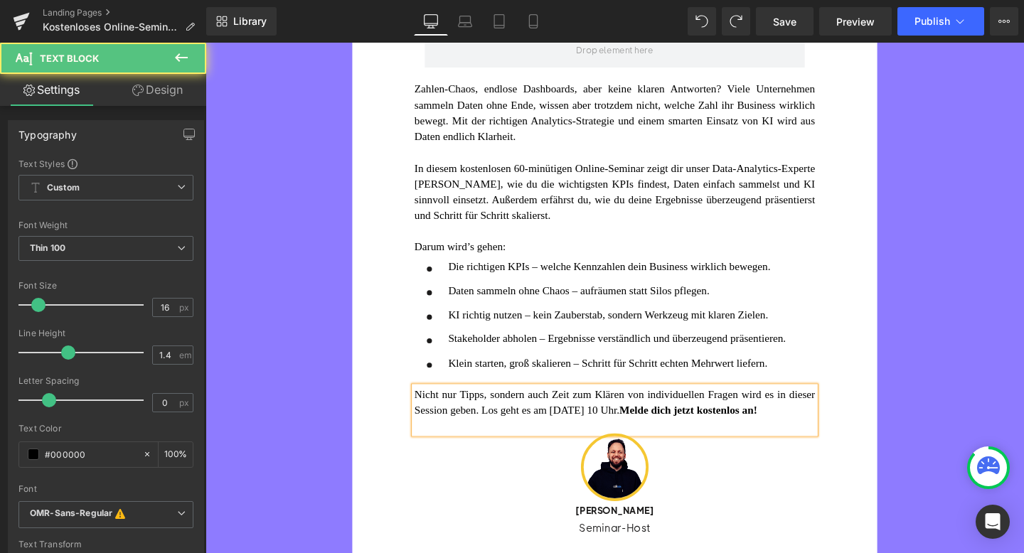
click at [731, 435] on font "Nicht nur Tipps, sondern auch Zeit zum Klären von individuellen Fragen wird es …" at bounding box center [635, 421] width 421 height 28
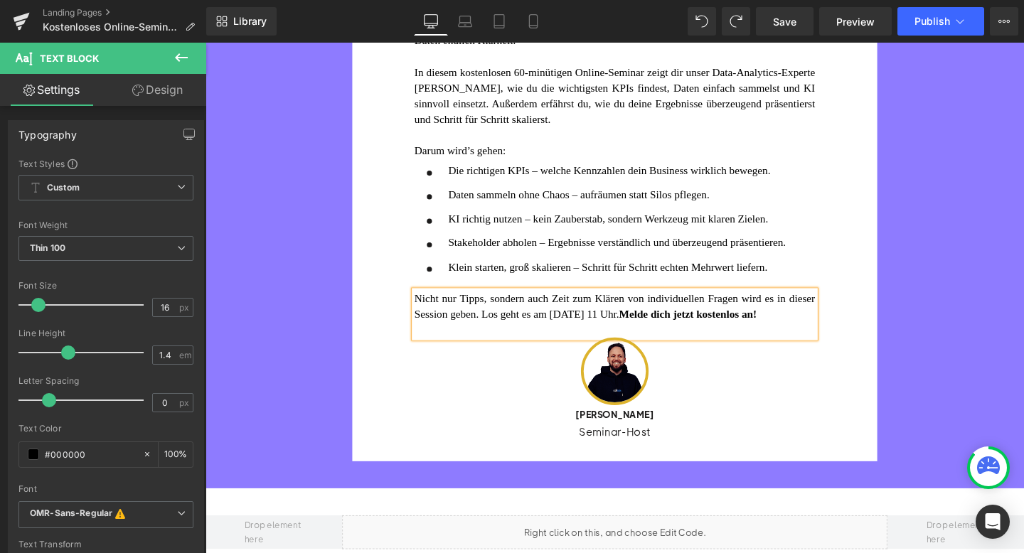
scroll to position [349, 0]
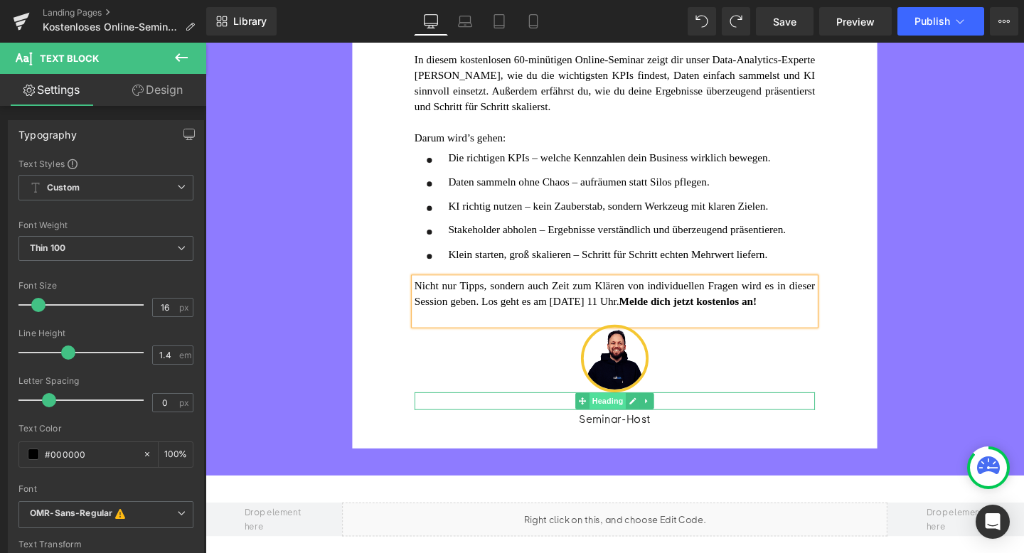
click at [621, 428] on span "Heading" at bounding box center [629, 419] width 38 height 17
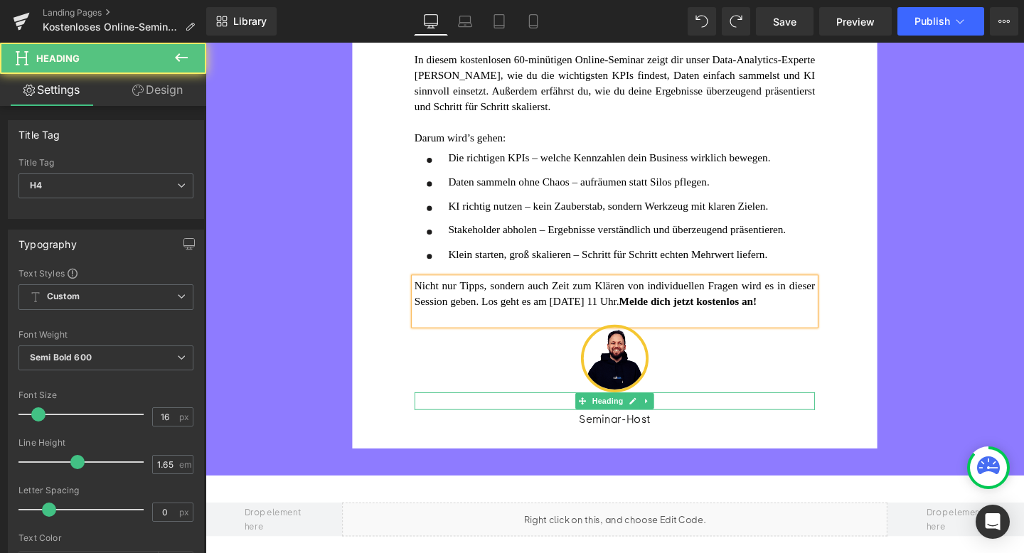
click at [696, 429] on h4 "[PERSON_NAME]" at bounding box center [635, 419] width 421 height 18
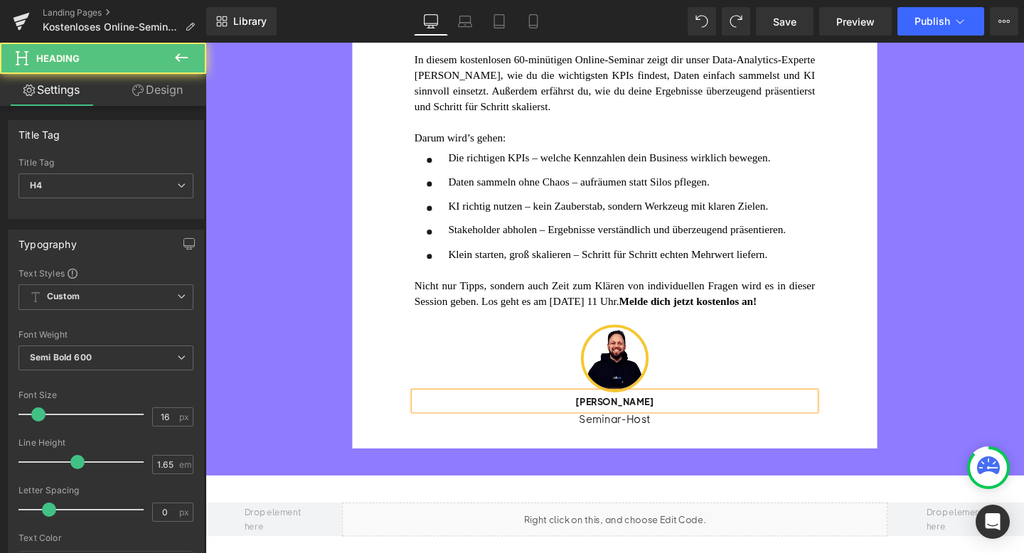
click at [696, 429] on h4 "[PERSON_NAME]" at bounding box center [635, 419] width 421 height 18
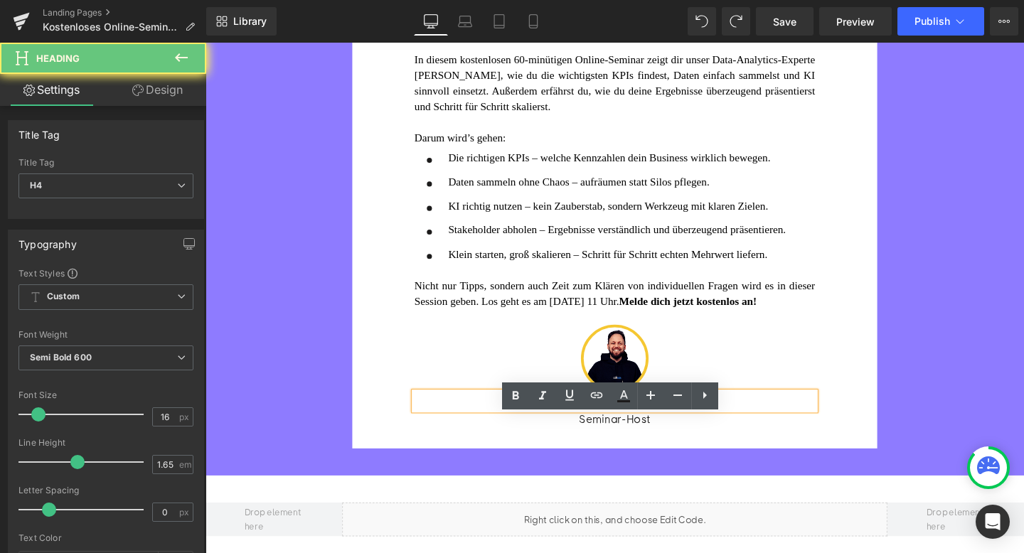
click at [696, 429] on h4 "[PERSON_NAME]" at bounding box center [635, 419] width 421 height 18
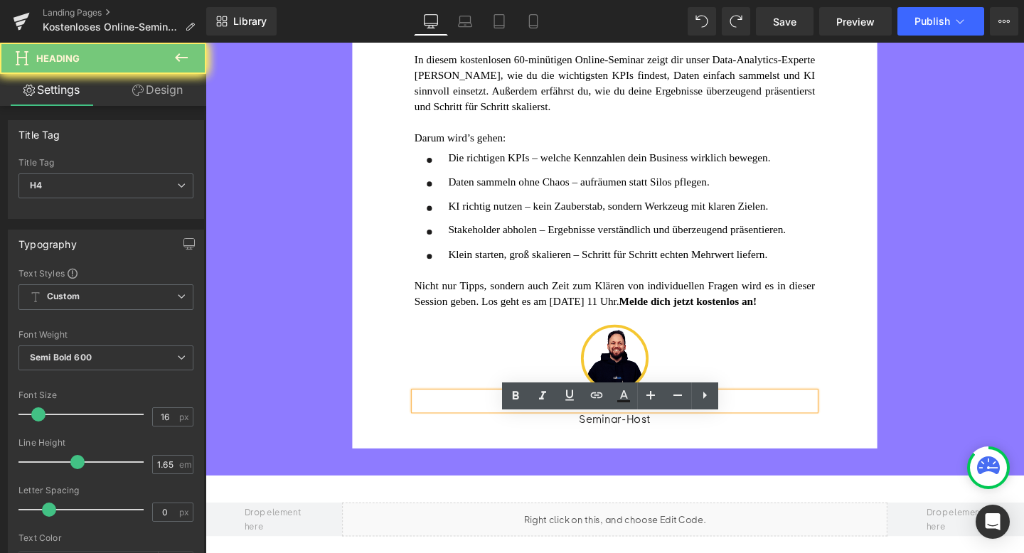
paste div
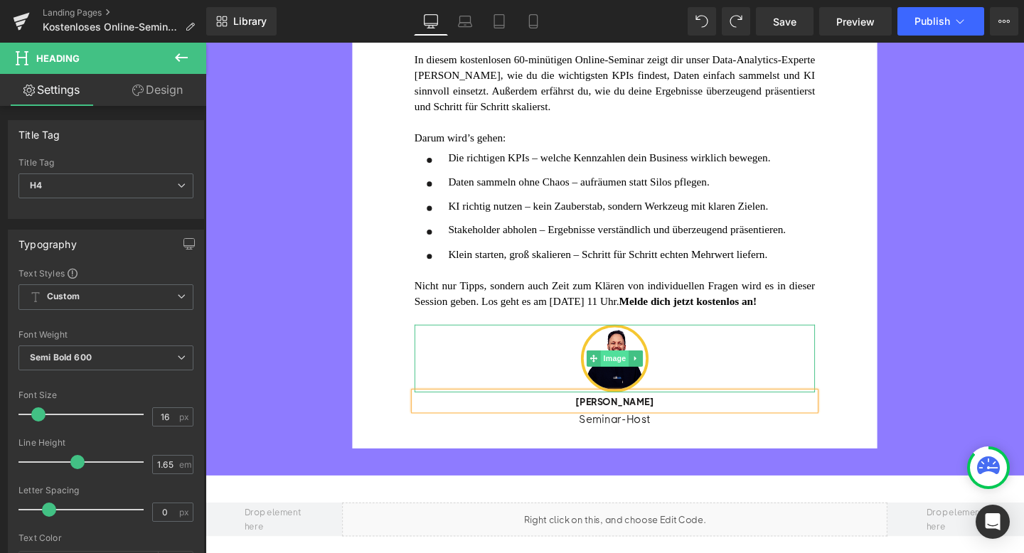
click at [632, 383] on span "Image" at bounding box center [636, 374] width 30 height 17
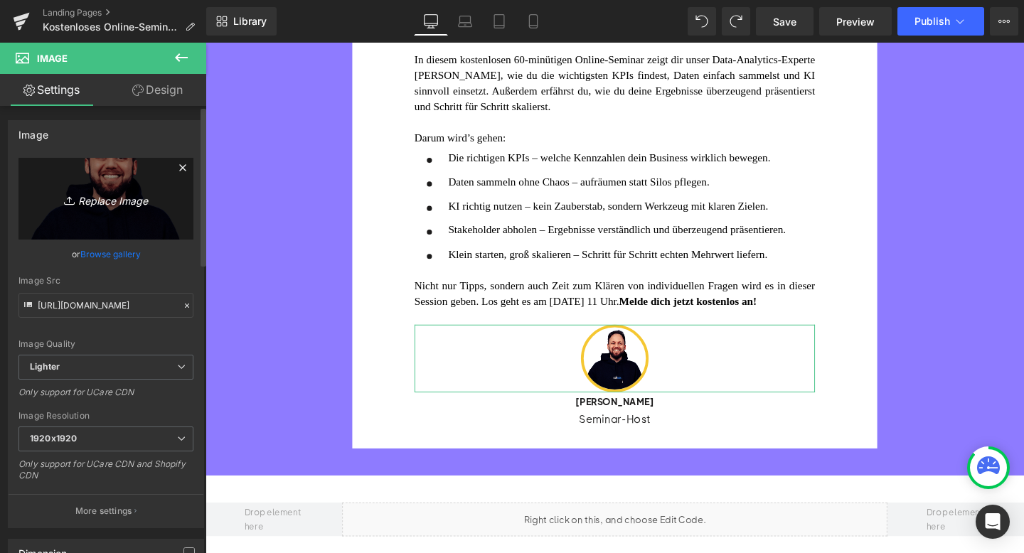
click at [73, 200] on icon at bounding box center [71, 200] width 14 height 14
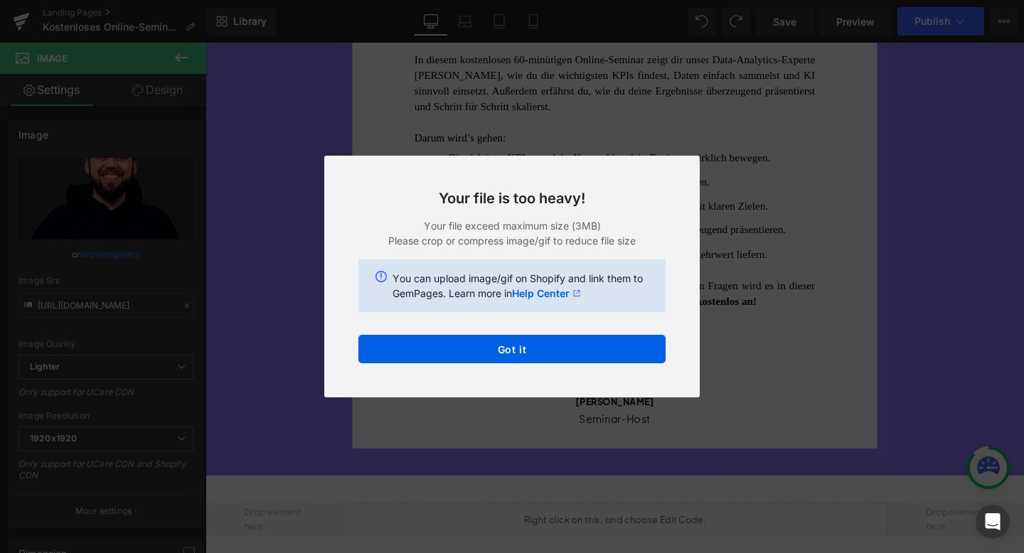
click at [520, 364] on div "Your file is too heavy! Your file exceed maximum size (3MB) Please crop or comp…" at bounding box center [512, 277] width 376 height 242
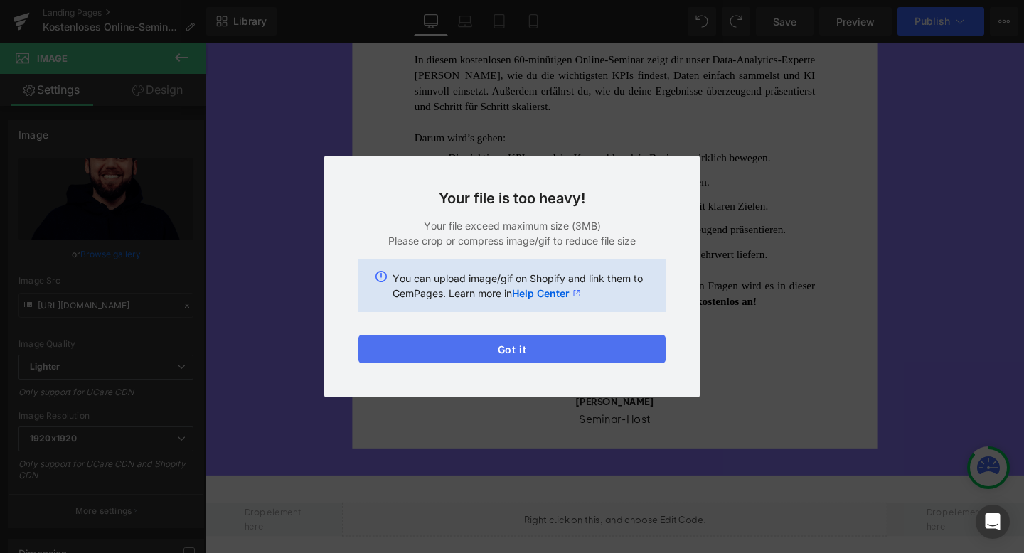
click at [509, 353] on button "Got it" at bounding box center [511, 349] width 307 height 28
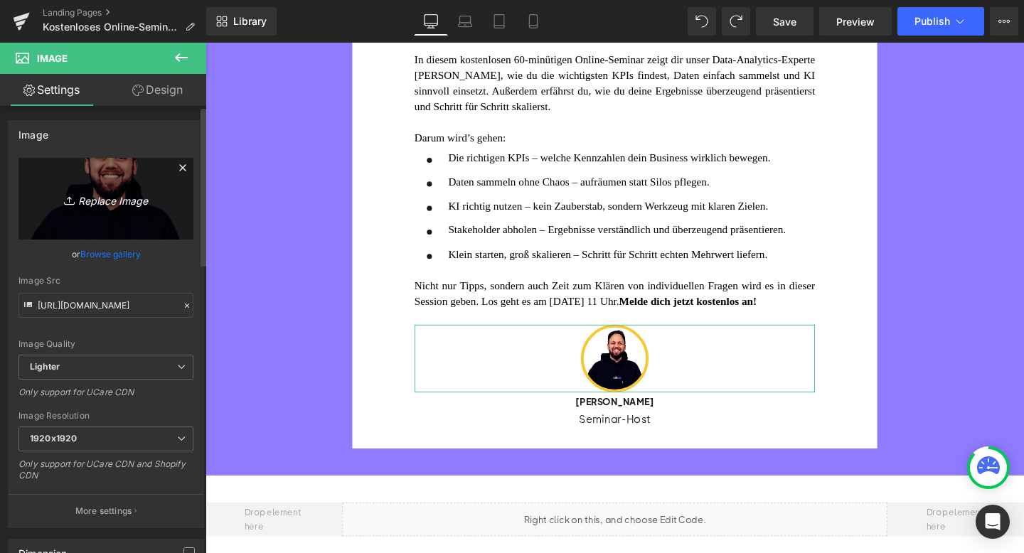
click at [121, 176] on link "Replace Image" at bounding box center [105, 199] width 175 height 82
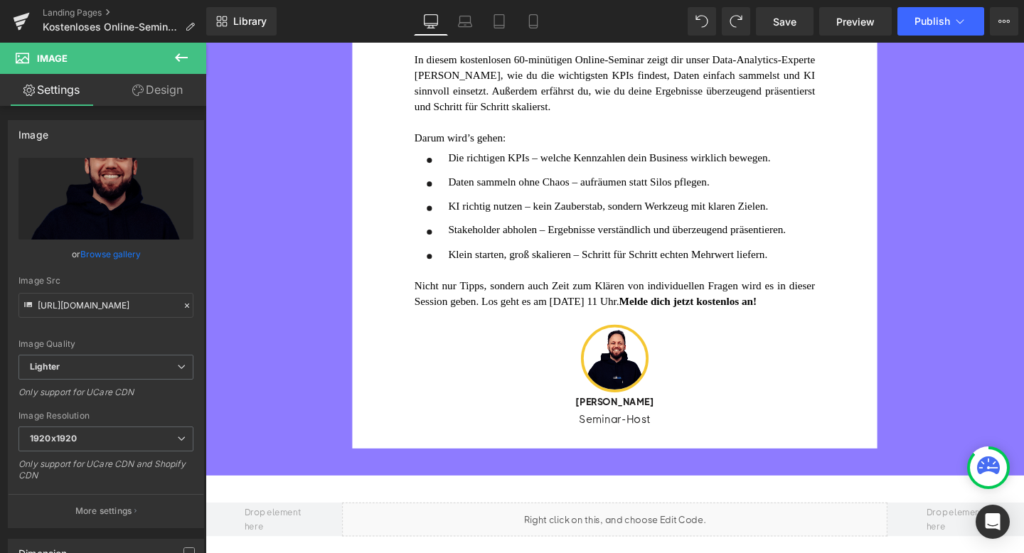
type input "C:\fakepath\Speaker_in=[PERSON_NAME].png"
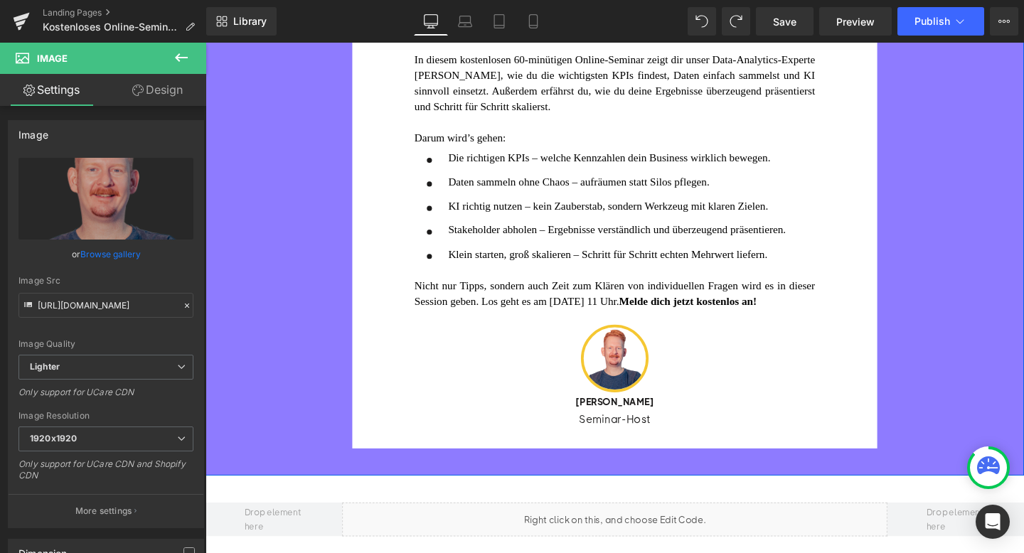
type input "[URL][DOMAIN_NAME]"
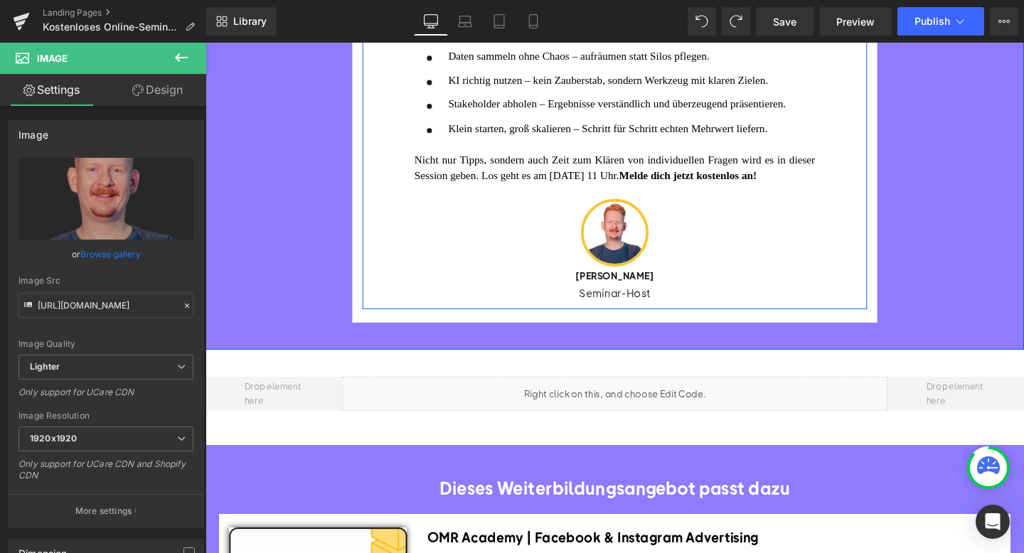
scroll to position [486, 0]
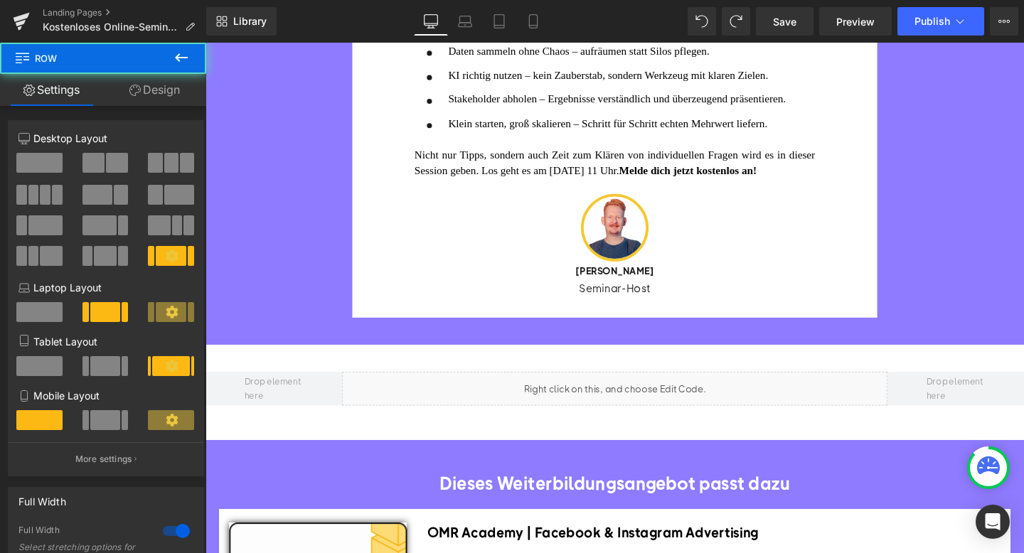
click at [656, 410] on div "Liquid Row" at bounding box center [636, 411] width 861 height 100
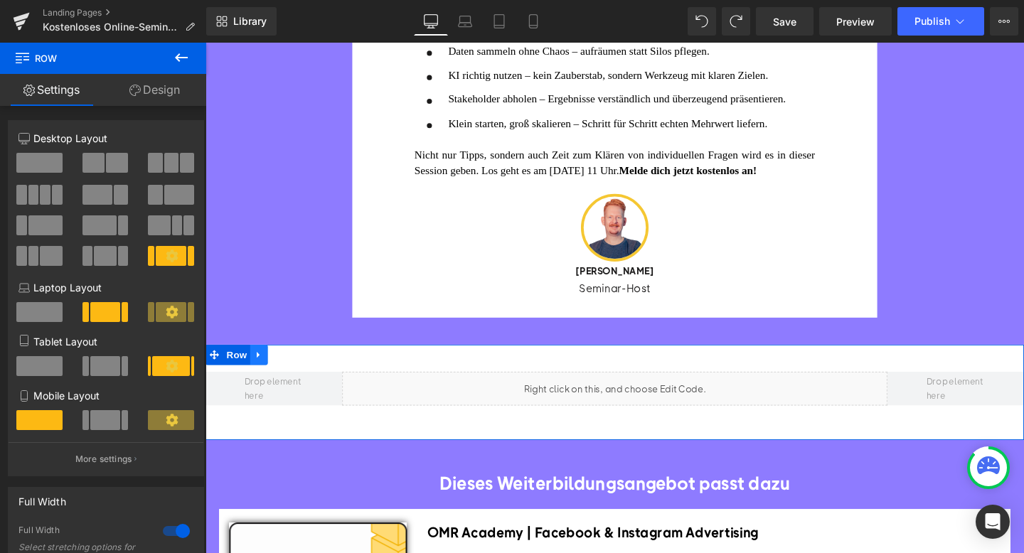
click at [266, 376] on icon at bounding box center [262, 371] width 10 height 11
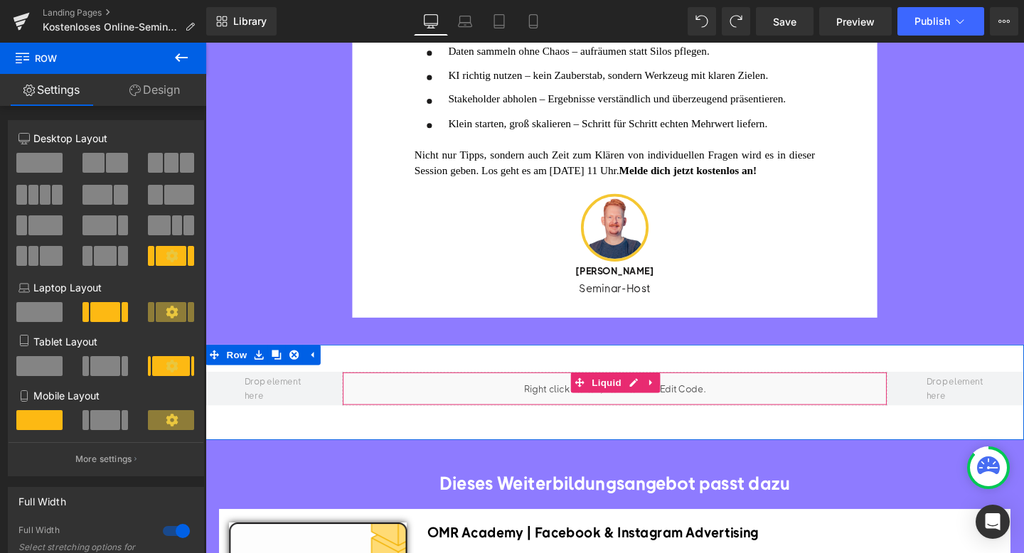
click at [486, 413] on div "Liquid" at bounding box center [636, 407] width 574 height 36
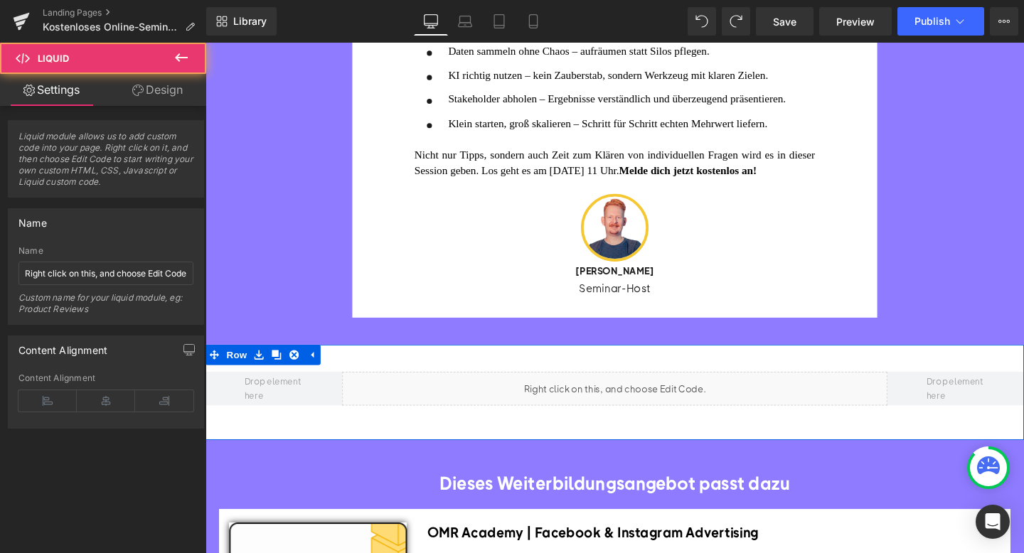
click at [661, 422] on div "Liquid" at bounding box center [636, 407] width 574 height 36
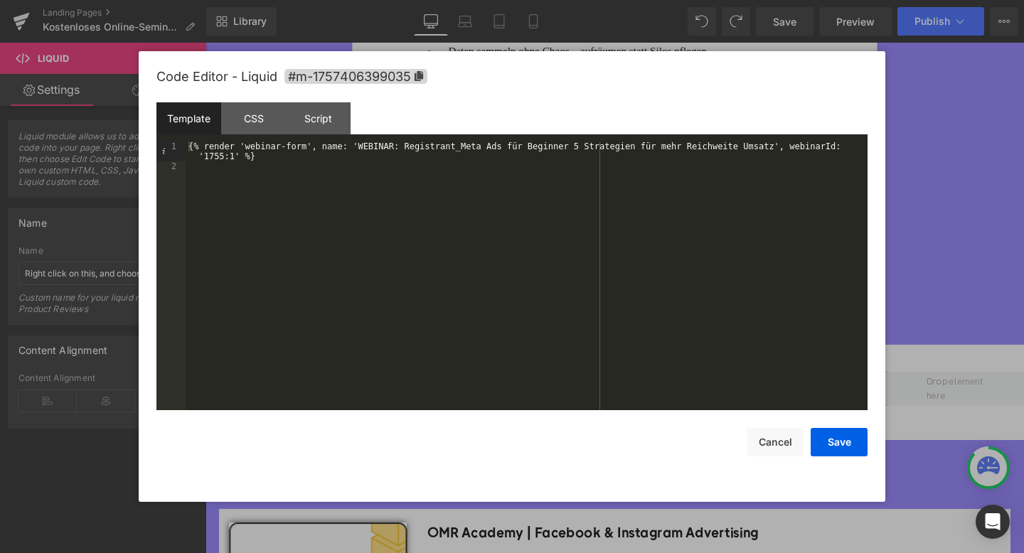
click at [459, 144] on div "{% render 'webinar-form', name: 'WEBINAR: Registrant_Meta Ads für Beginner 5 St…" at bounding box center [527, 291] width 682 height 299
click at [772, 151] on div "{% render 'webinar-form', name: 'WEBINAR: Registrant_Meta Ads für Beginner 5 St…" at bounding box center [527, 291] width 682 height 299
click at [826, 145] on div "{% render 'webinar-form', name: 'WEBINAR: Registrant_Data Analytics KI leicht g…" at bounding box center [527, 286] width 682 height 289
click at [841, 442] on button "Save" at bounding box center [839, 442] width 57 height 28
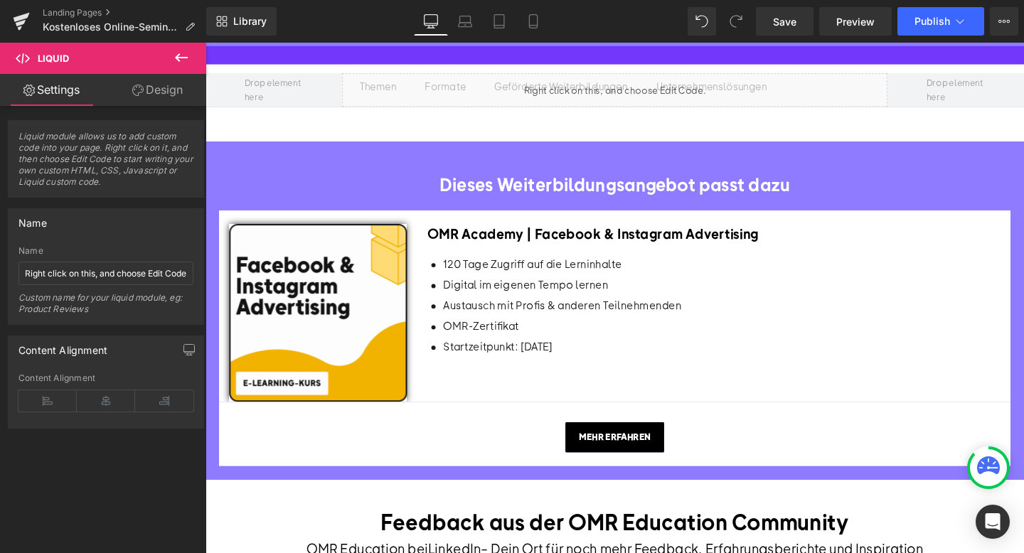
scroll to position [802, 0]
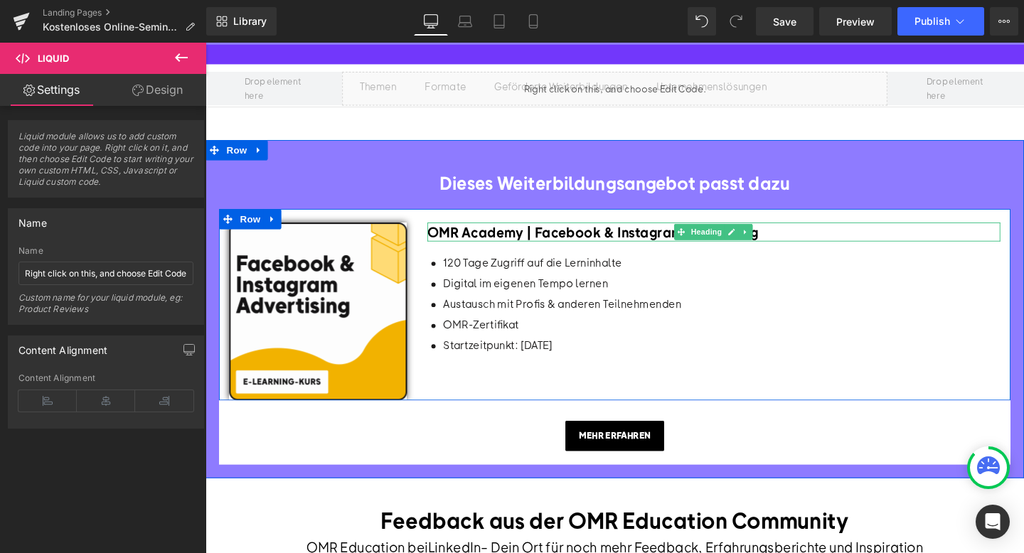
click at [639, 250] on span "OMR Academy | Facebook & Instagram Advertising" at bounding box center [613, 242] width 349 height 18
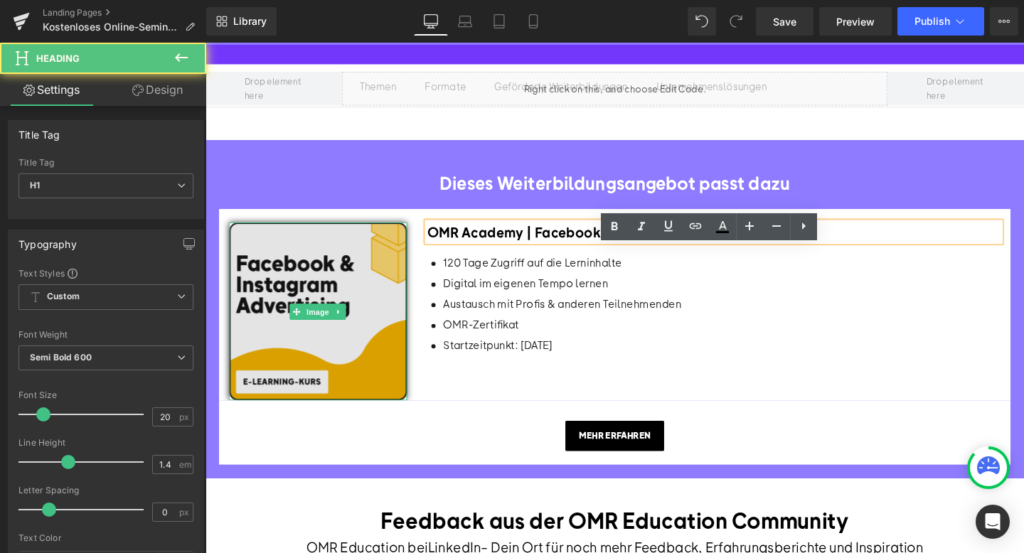
click at [324, 334] on span "Image" at bounding box center [324, 325] width 30 height 17
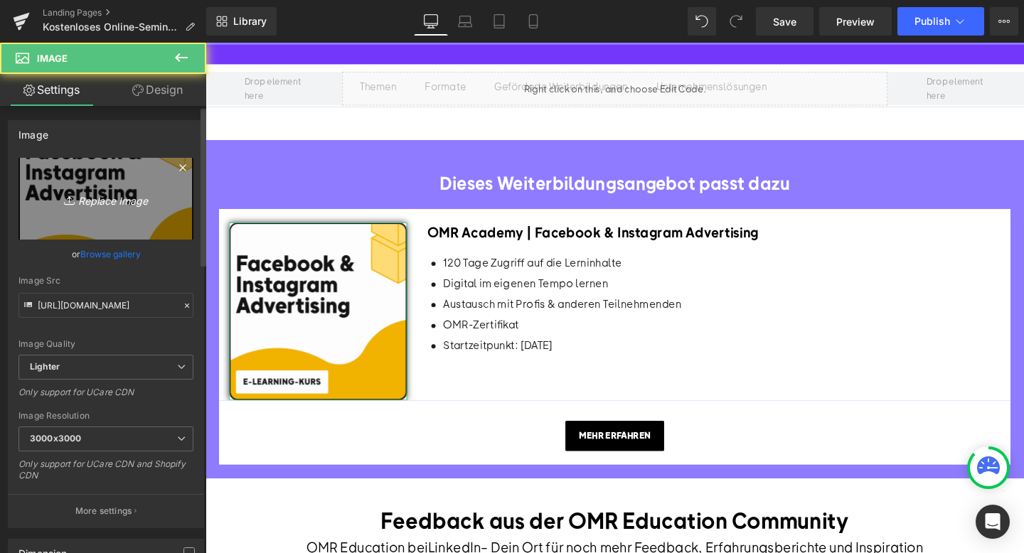
click at [121, 188] on link "Replace Image" at bounding box center [105, 199] width 175 height 82
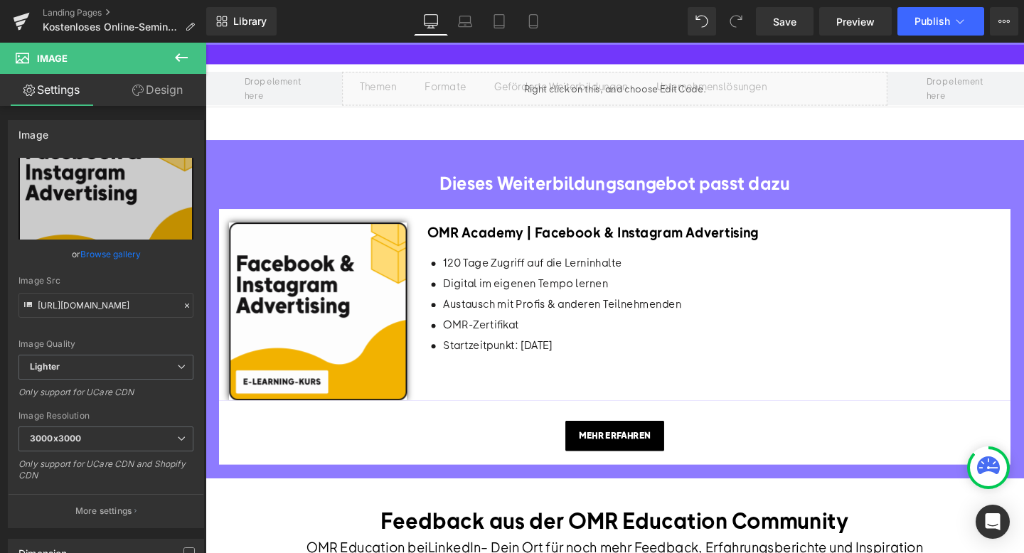
type input "C:\fakepath\Academy Kachel (9).png"
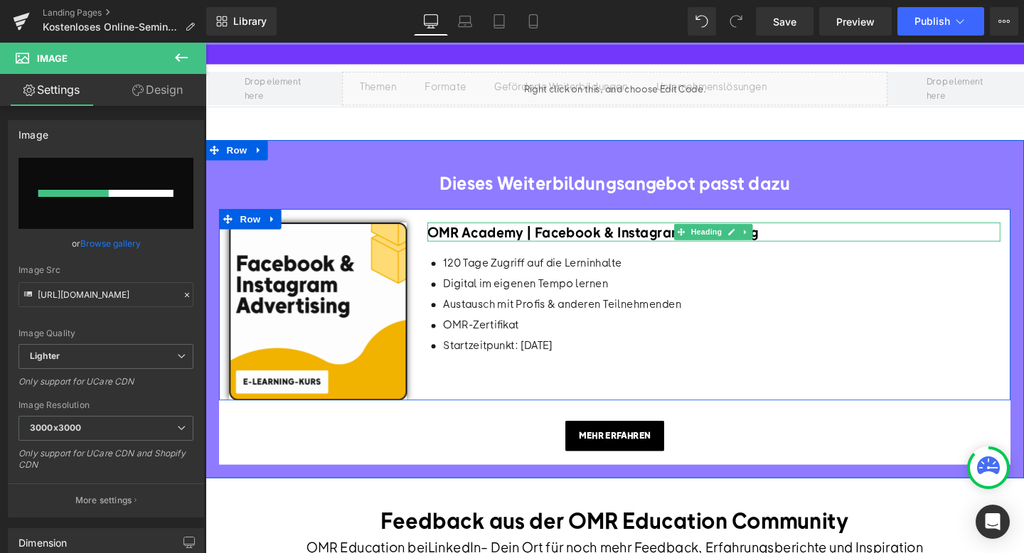
click at [582, 250] on span "OMR Academy | Facebook & Instagram Advertising" at bounding box center [613, 242] width 349 height 18
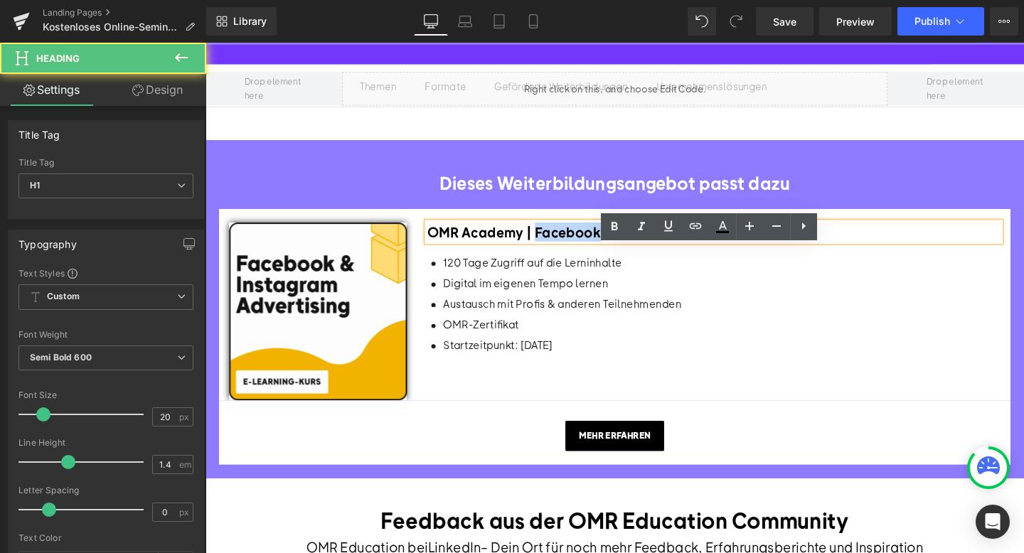
click at [582, 250] on span "OMR Academy | Facebook & Instagram Advertising" at bounding box center [613, 242] width 349 height 18
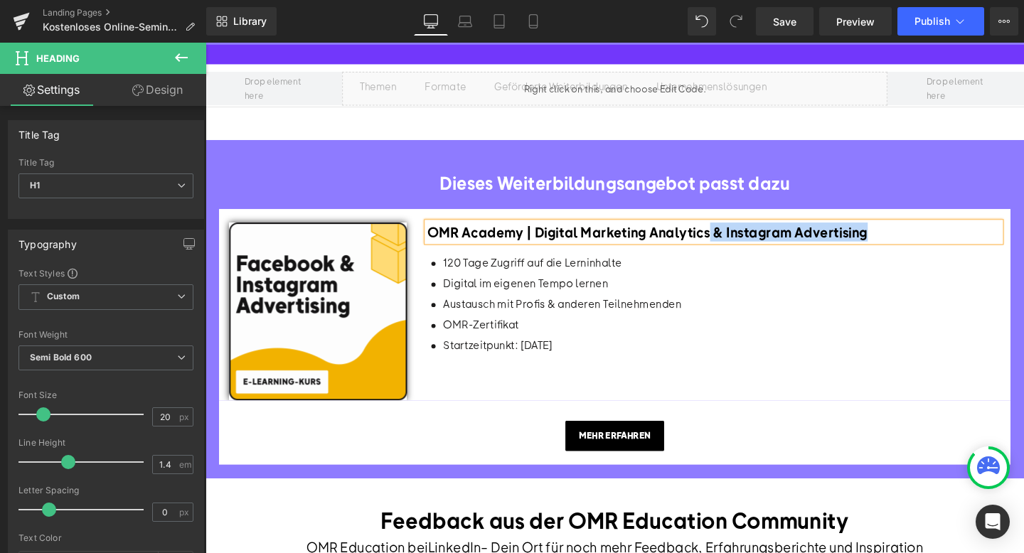
click at [895, 252] on h1 "OMR Academy | Digital Marketing Analytics & Instagram Advertising" at bounding box center [740, 242] width 603 height 20
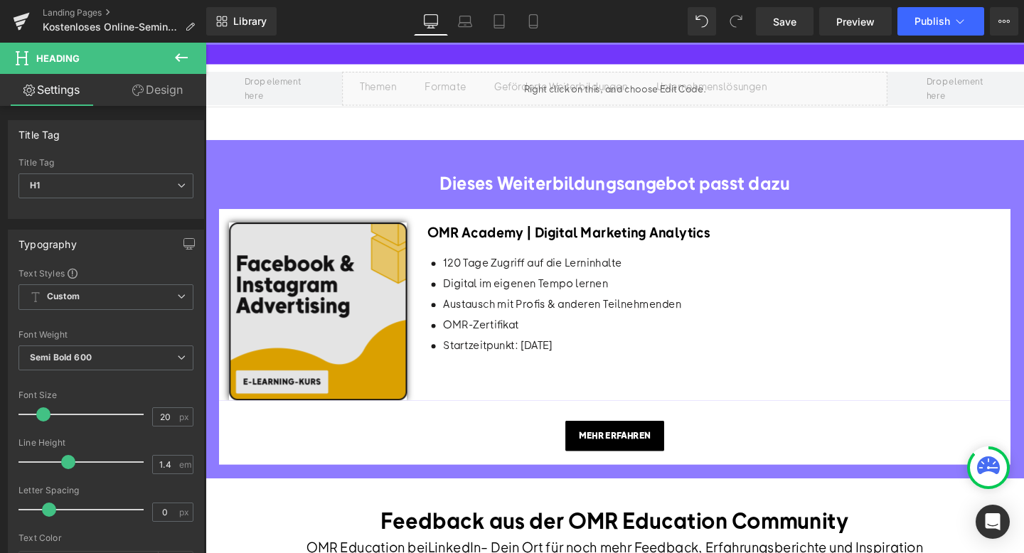
click at [330, 317] on img at bounding box center [323, 325] width 187 height 187
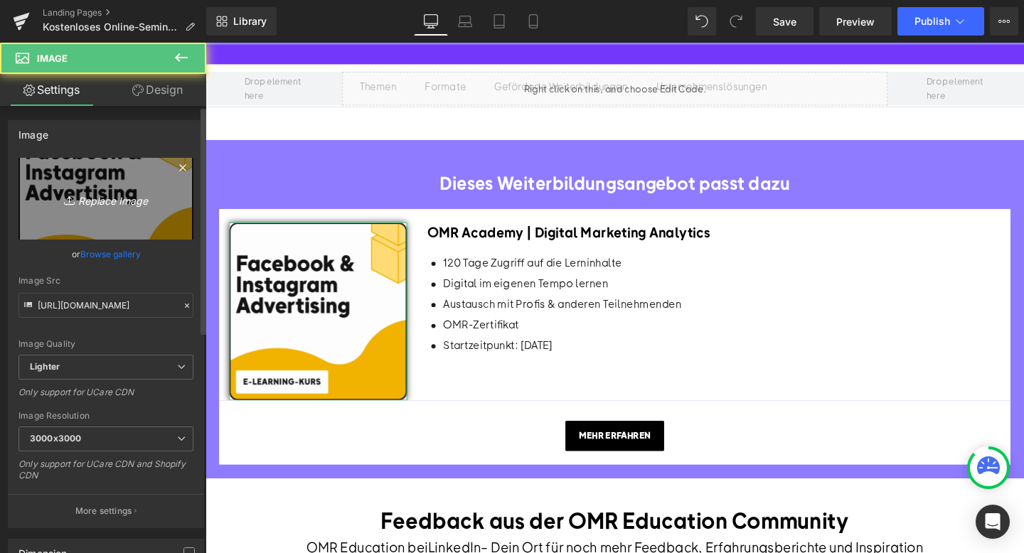
click at [101, 197] on icon "Replace Image" at bounding box center [106, 199] width 114 height 18
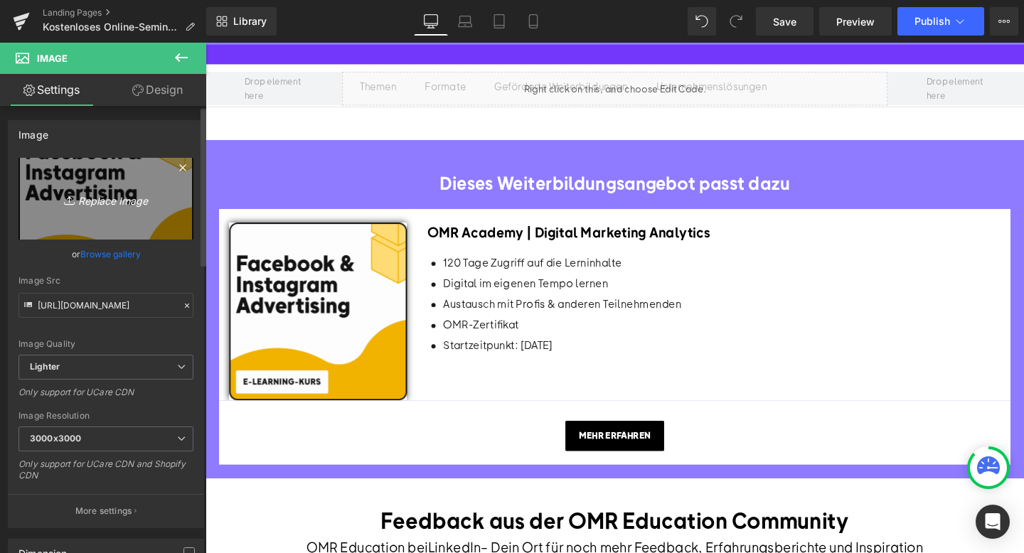
type input "C:\fakepath\Academy Kachel (9).png"
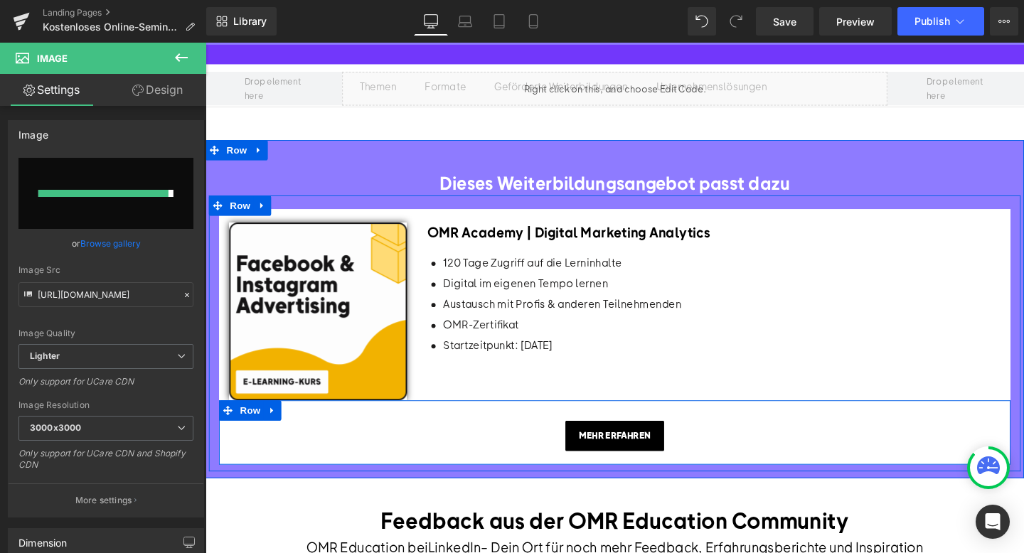
type input "[URL][DOMAIN_NAME]"
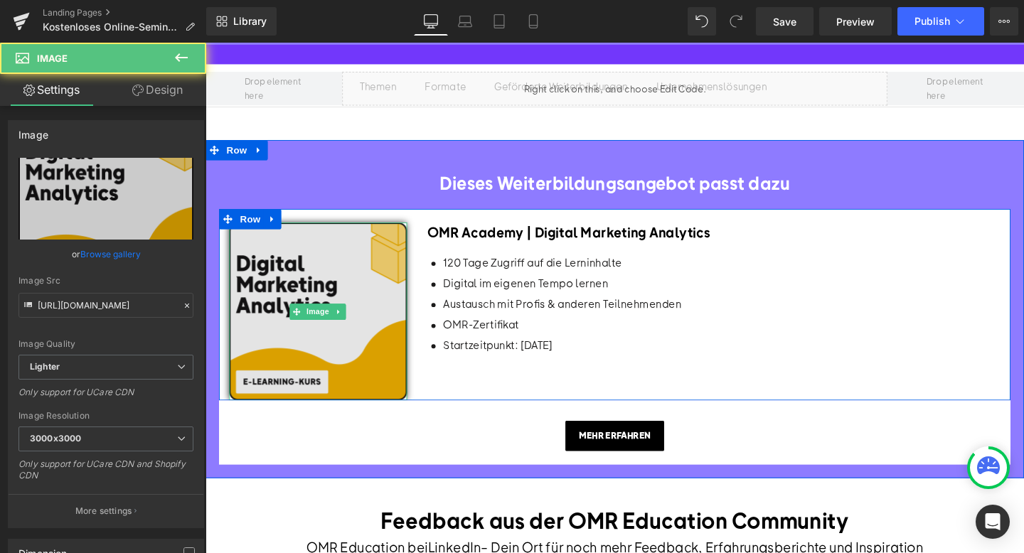
click at [275, 355] on img at bounding box center [323, 325] width 187 height 187
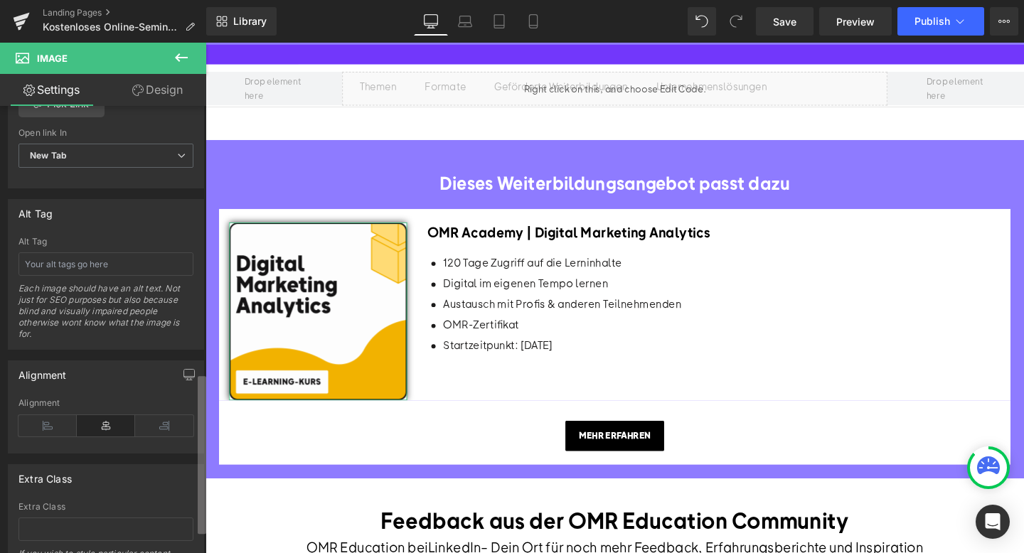
scroll to position [701, 0]
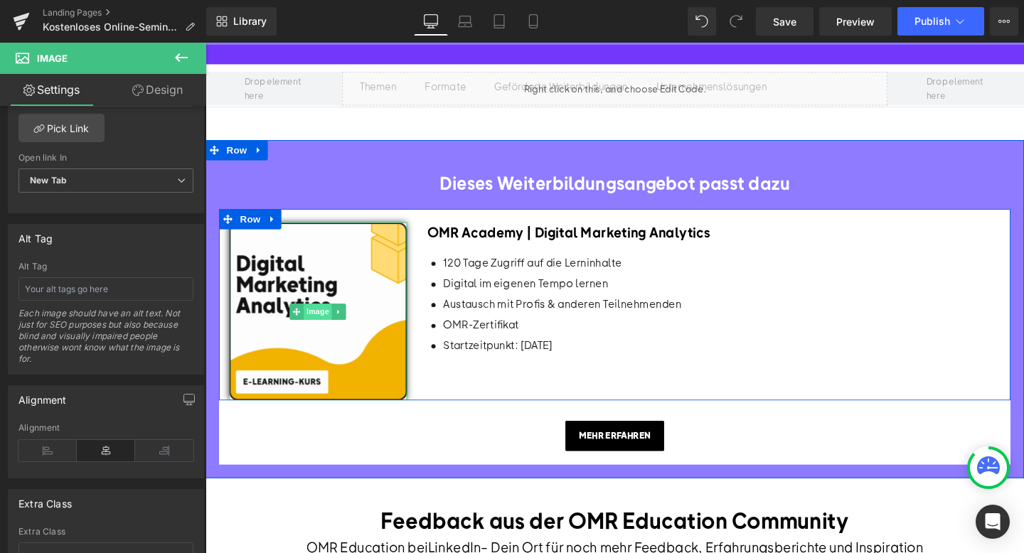
click at [318, 334] on span "Image" at bounding box center [324, 325] width 30 height 17
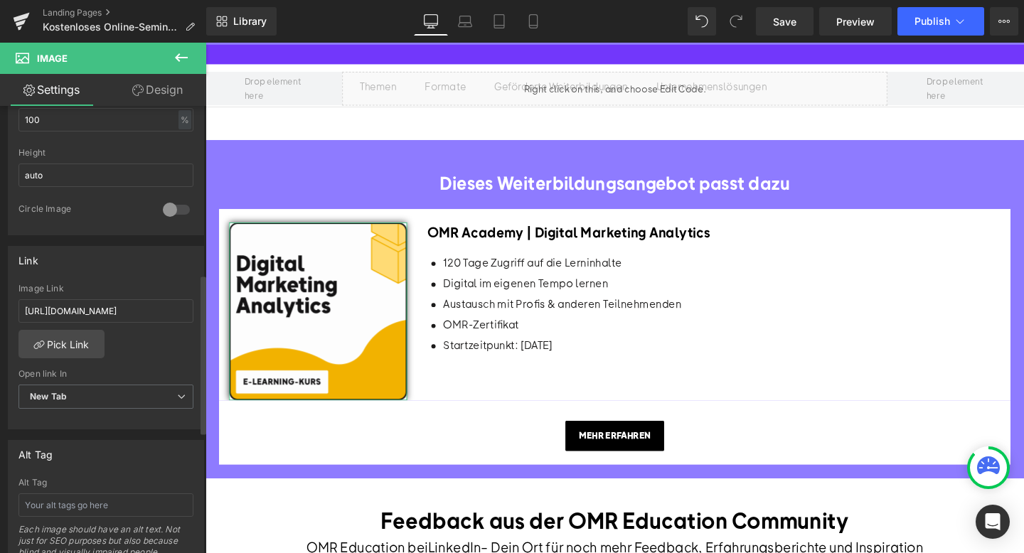
scroll to position [472, 0]
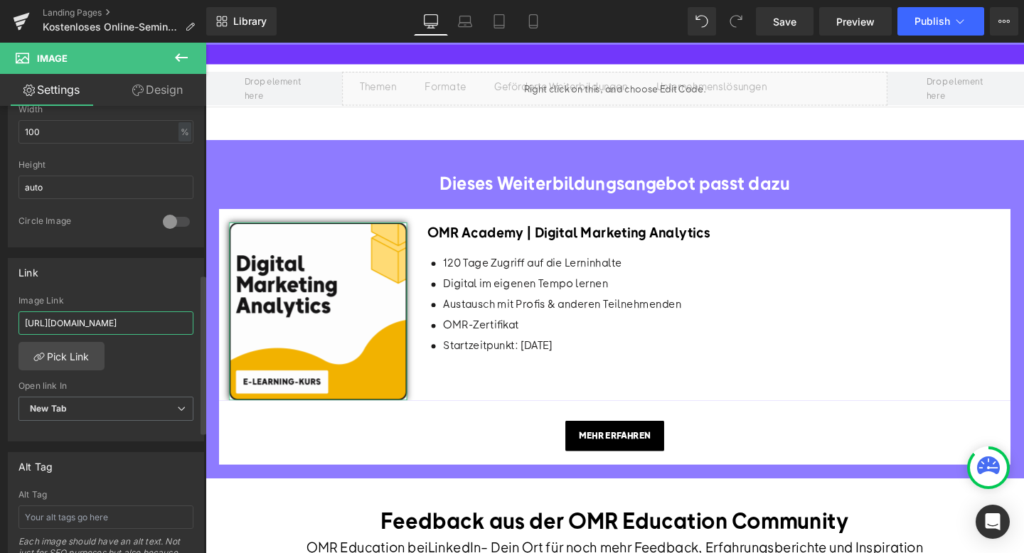
click at [80, 321] on input "[URL][DOMAIN_NAME]" at bounding box center [105, 323] width 175 height 23
paste input "digital-marketing-analytic"
type input "[URL][DOMAIN_NAME]"
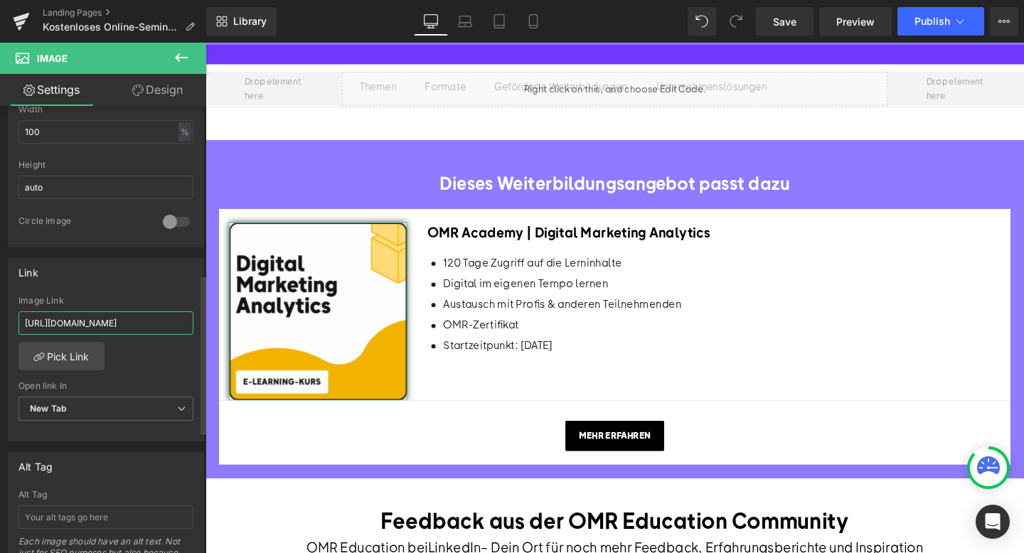
scroll to position [0, 161]
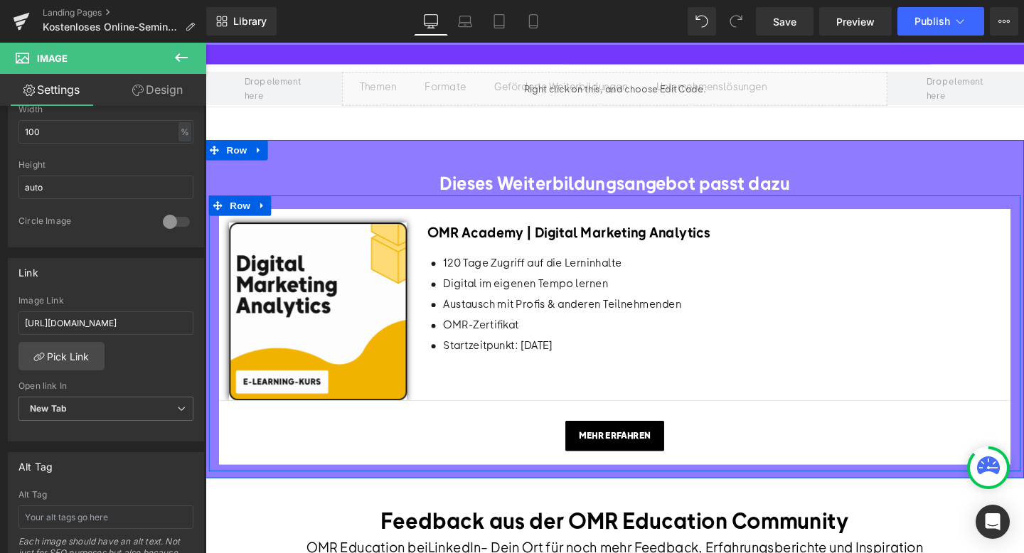
click at [641, 472] on div "Mehr erfahren Button" at bounding box center [635, 456] width 811 height 32
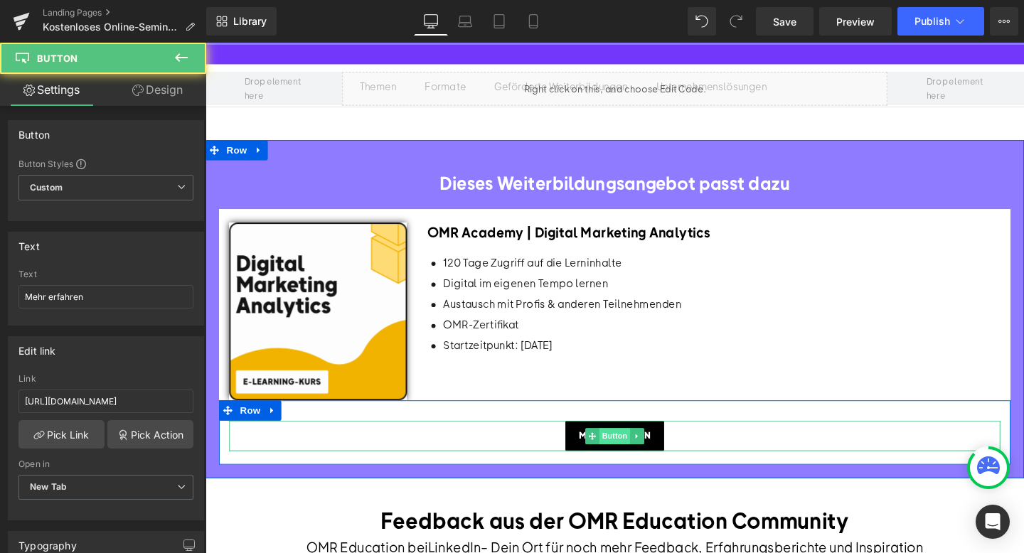
click at [641, 465] on span "Button" at bounding box center [635, 456] width 33 height 17
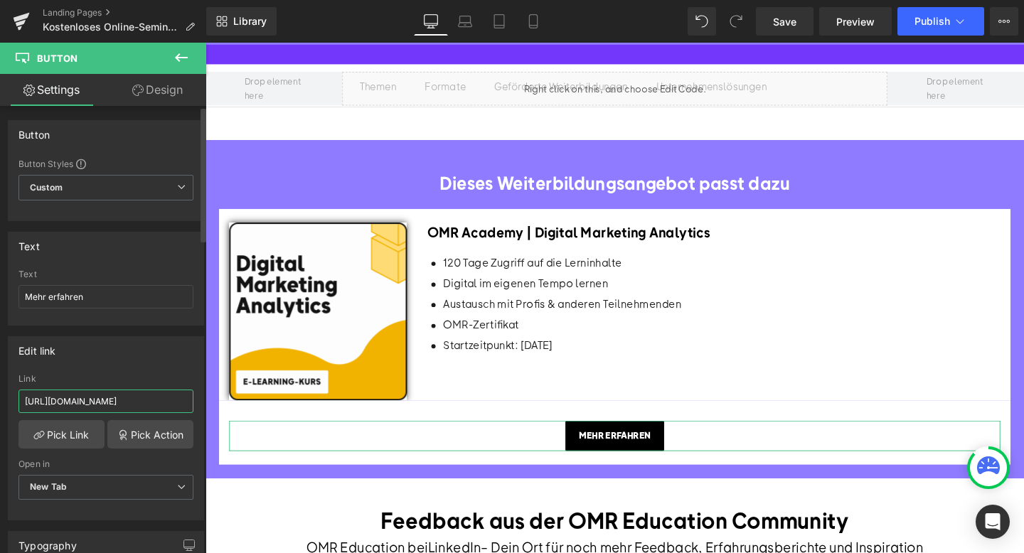
click at [71, 397] on input "[URL][DOMAIN_NAME]" at bounding box center [105, 401] width 175 height 23
paste input "digital-marketing-analytic"
type input "[URL][DOMAIN_NAME]"
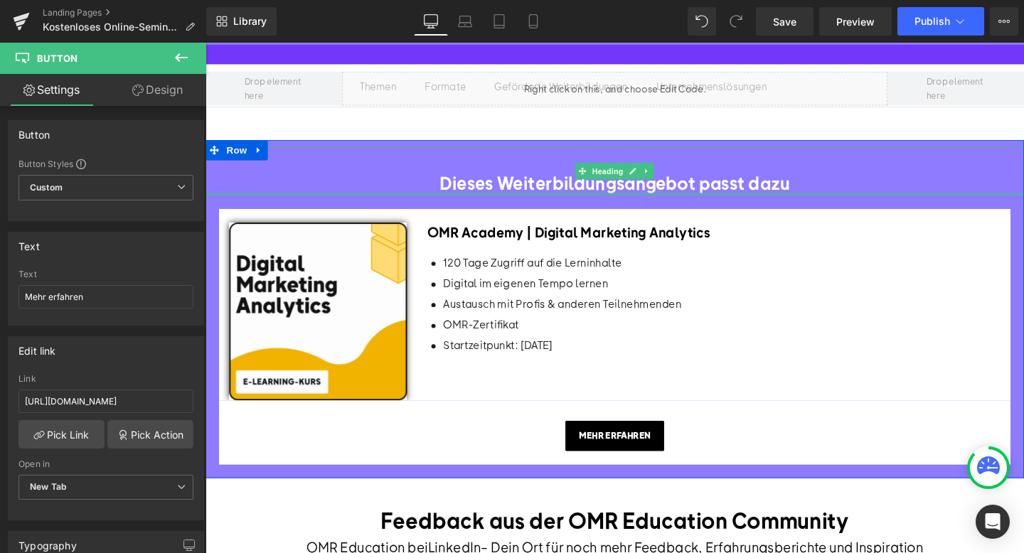
click at [955, 204] on div "Dieses Weiterbildungsangebot passt dazu Heading" at bounding box center [636, 178] width 861 height 52
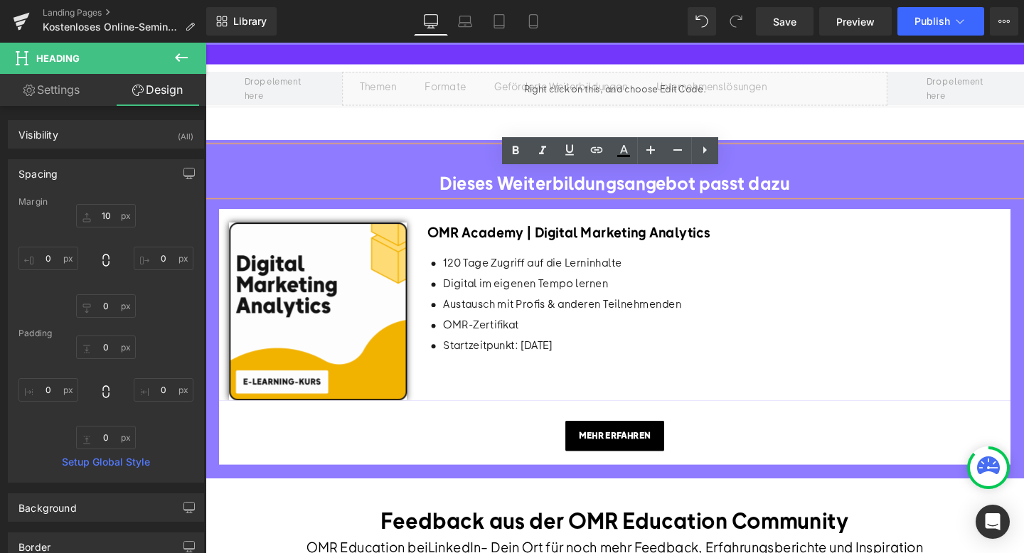
click at [483, 370] on p "Startzeitpunkt: [DATE]" at bounding box center [581, 360] width 250 height 18
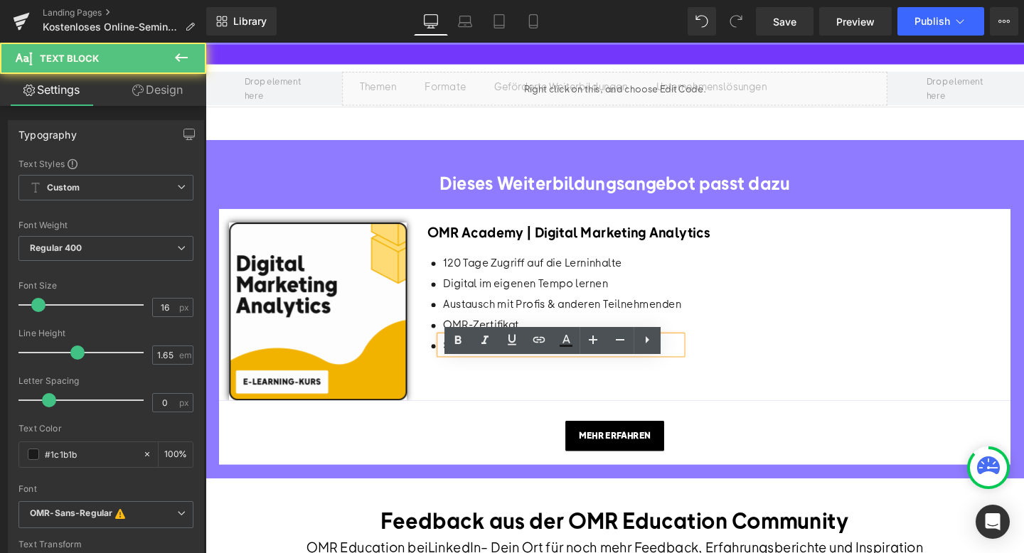
click at [546, 370] on p "Startzeitpunkt: [DATE]" at bounding box center [581, 360] width 250 height 18
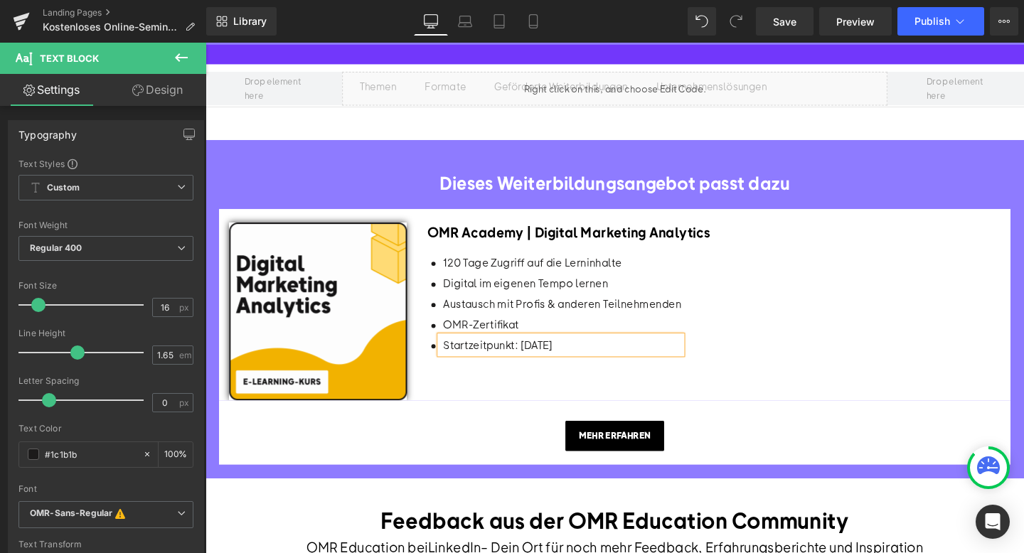
click at [876, 317] on div "Icon 120 Tage Zugriff auf die Lerninhalte Text Block Icon Digital im eigenen Te…" at bounding box center [740, 320] width 603 height 110
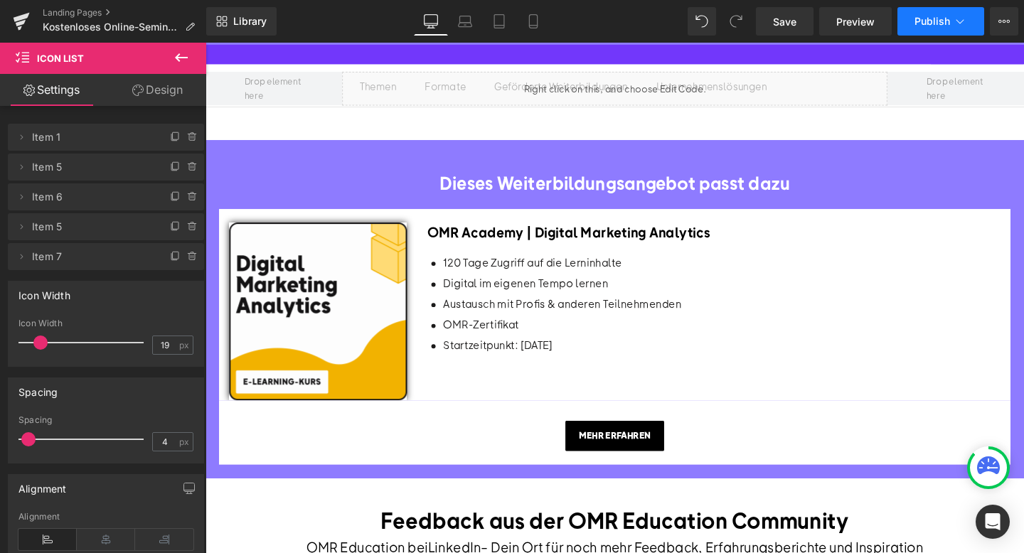
click at [962, 23] on icon at bounding box center [960, 21] width 14 height 14
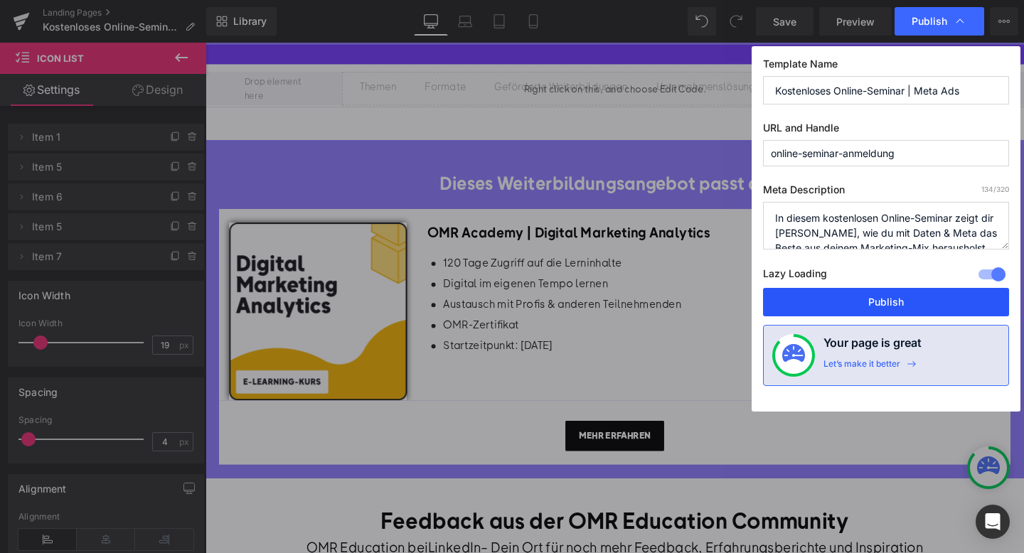
click at [854, 302] on button "Publish" at bounding box center [886, 302] width 246 height 28
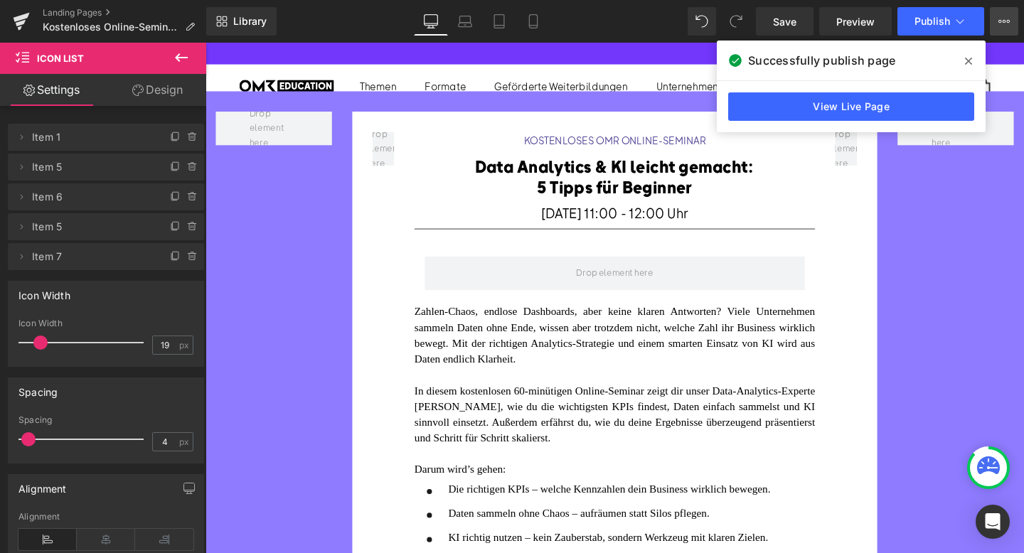
click at [1016, 19] on button "View Live Page View with current Template Save Template to Library Schedule Pub…" at bounding box center [1004, 21] width 28 height 28
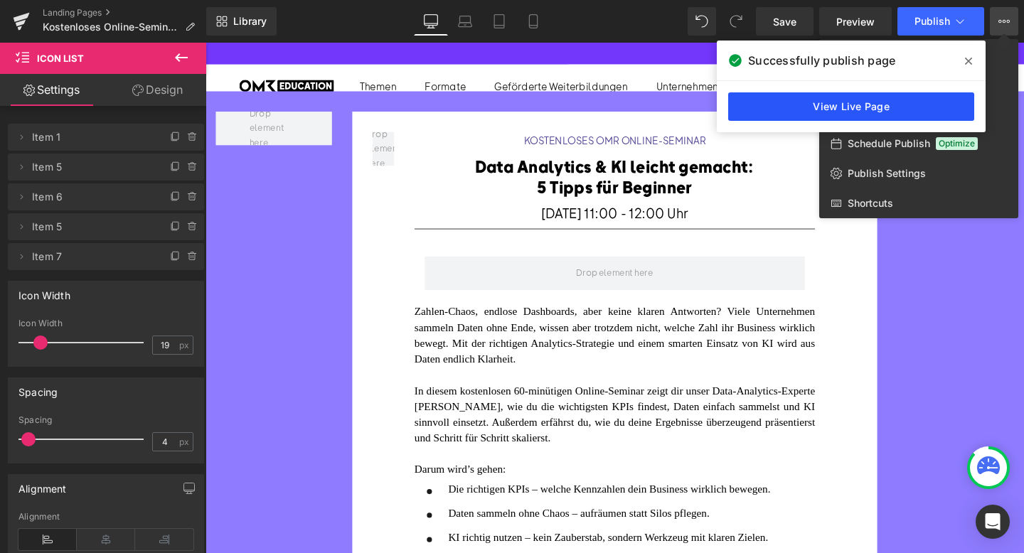
click at [878, 113] on link "View Live Page" at bounding box center [851, 106] width 246 height 28
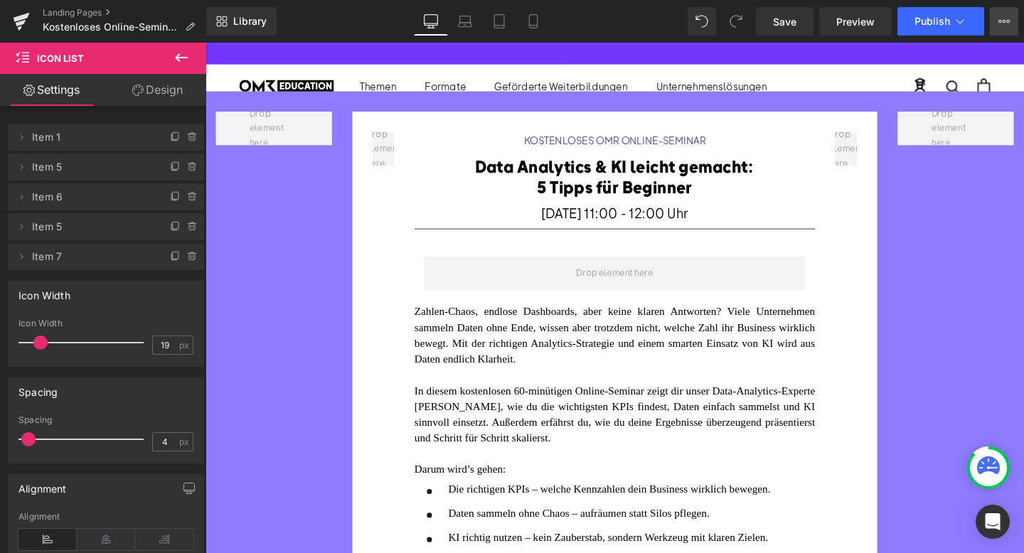
click at [1006, 27] on button "View Live Page View with current Template Save Template to Library Schedule Pub…" at bounding box center [1004, 21] width 28 height 28
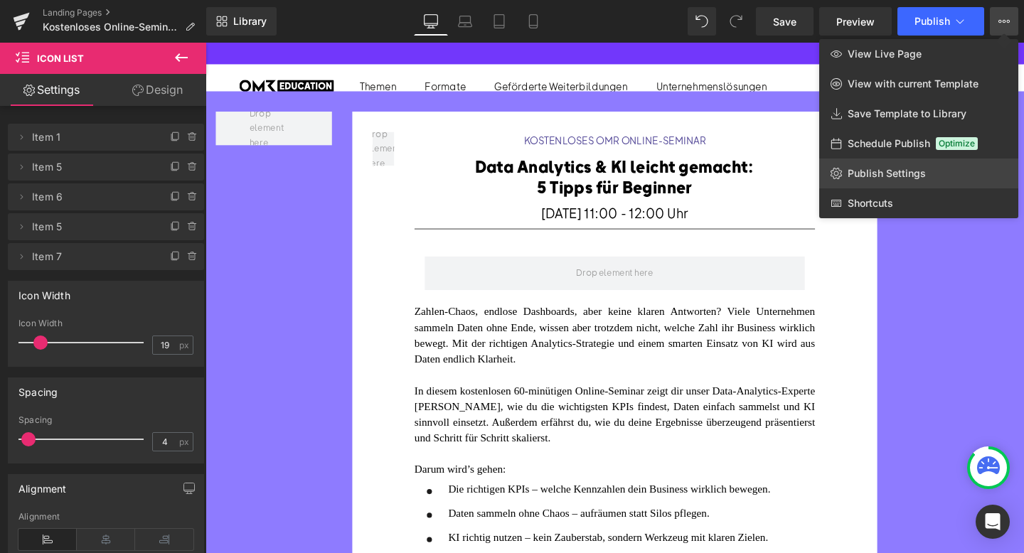
click at [881, 161] on link "Publish Settings" at bounding box center [918, 174] width 199 height 30
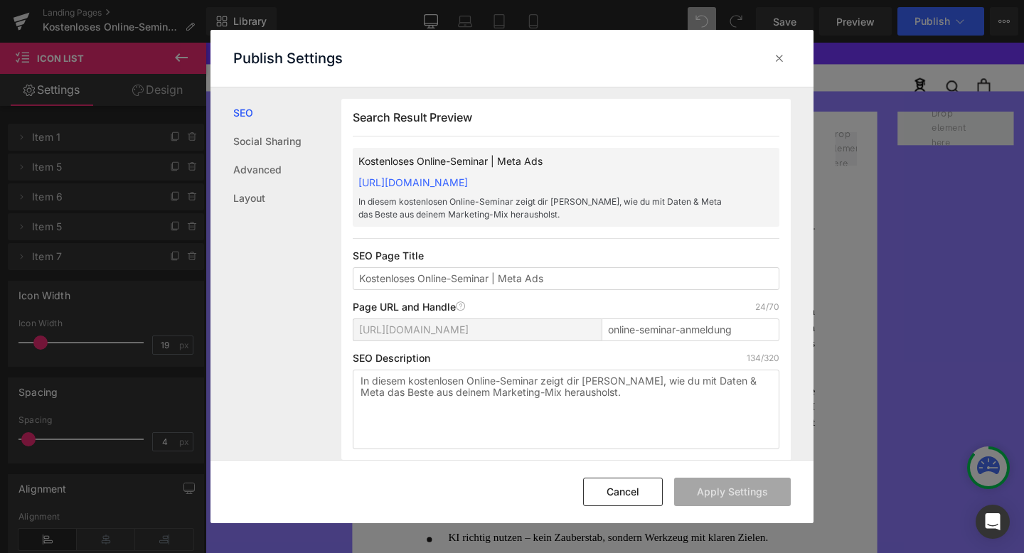
scroll to position [1, 0]
drag, startPoint x: 555, startPoint y: 274, endPoint x: 505, endPoint y: 274, distance: 50.5
click at [505, 274] on input "Kostenloses Online-Seminar | Meta Ads" at bounding box center [566, 278] width 427 height 23
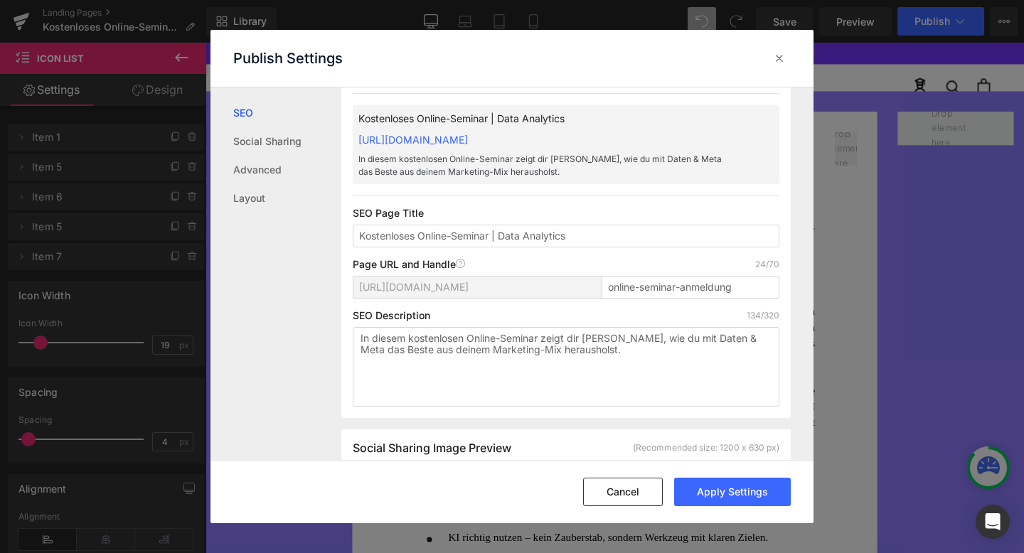
scroll to position [46, 0]
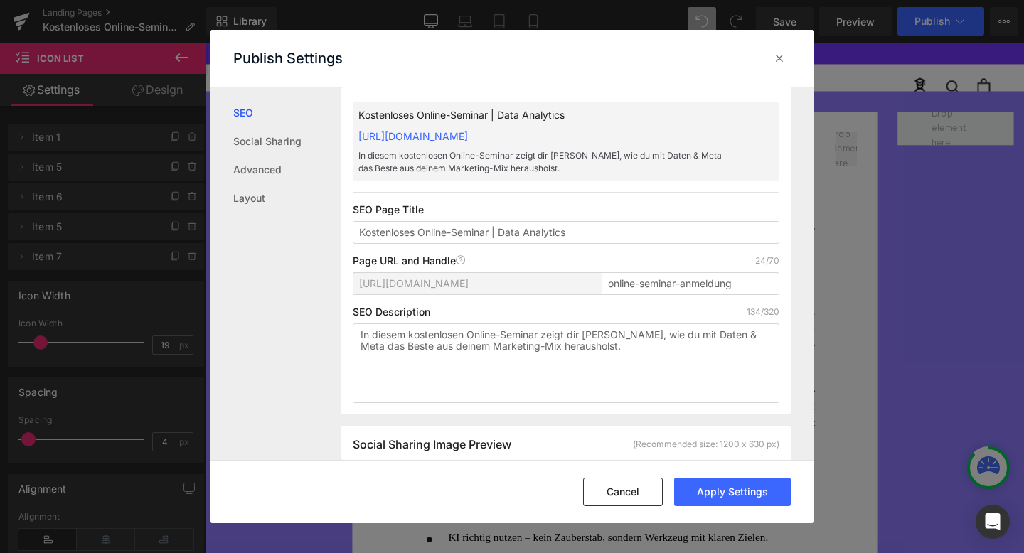
type input "Kostenloses Online-Seminar | Data Analytics"
click at [570, 334] on textarea "In diesem kostenlosen Online-Seminar zeigt dir [PERSON_NAME], wie du mit Daten …" at bounding box center [566, 364] width 427 height 80
paste textarea "60-minütigen Online-Seminar zeigt dir [PERSON_NAME], wie du KPIs findest, Daten…"
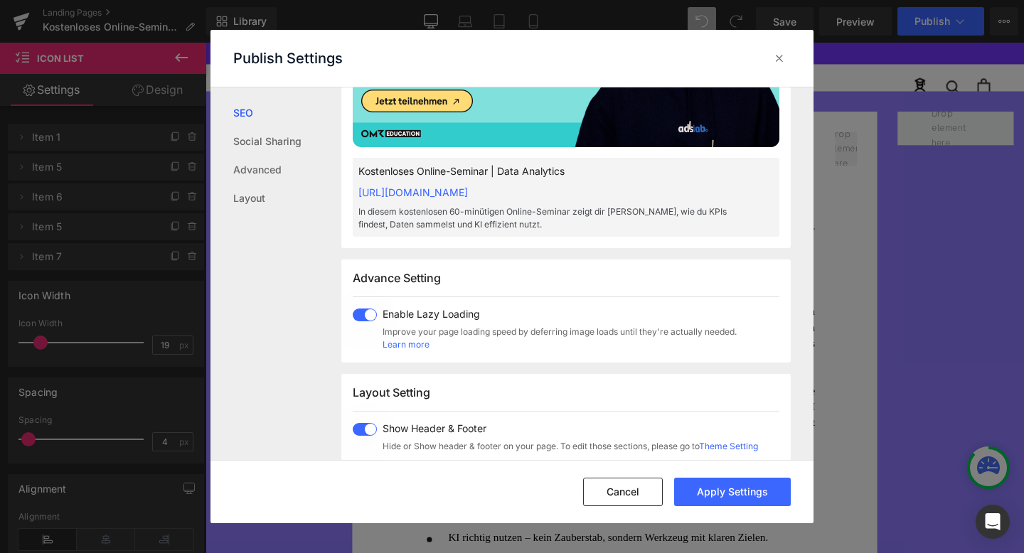
scroll to position [607, 0]
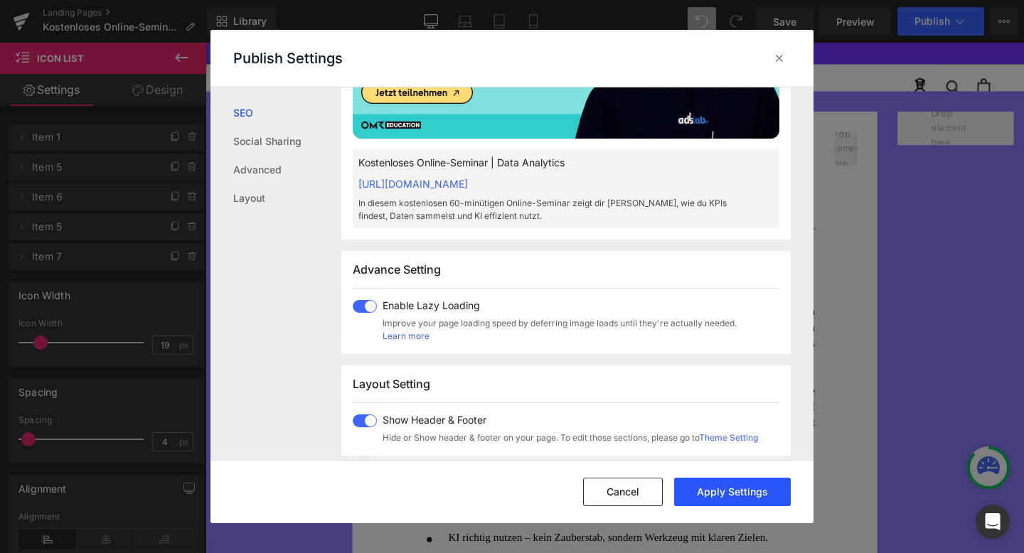
type textarea "In diesem kostenlosen 60-minütigen Online-Seminar zeigt dir [PERSON_NAME], wie …"
click at [735, 493] on button "Apply Settings" at bounding box center [732, 492] width 117 height 28
click at [778, 62] on icon at bounding box center [779, 58] width 14 height 14
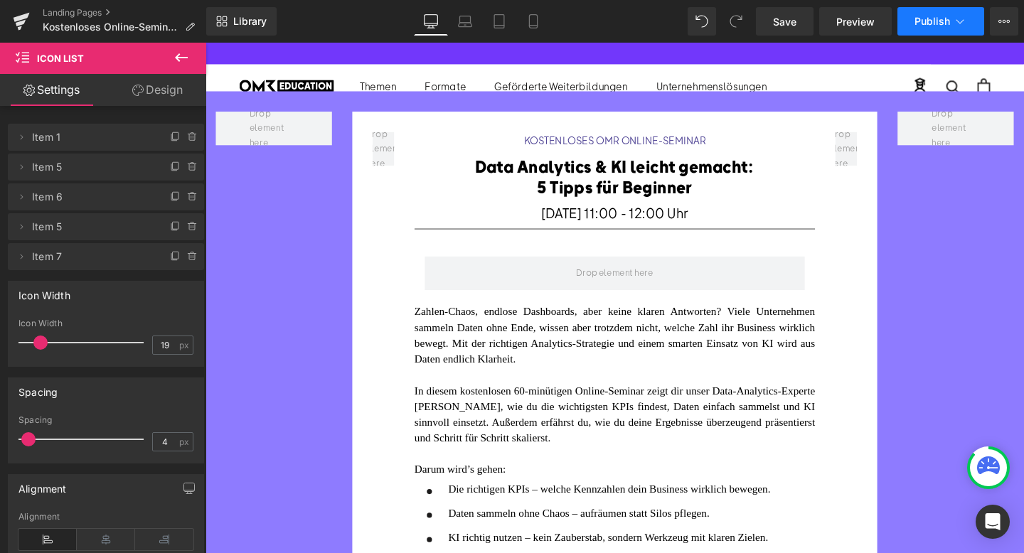
click at [954, 18] on icon at bounding box center [960, 21] width 14 height 14
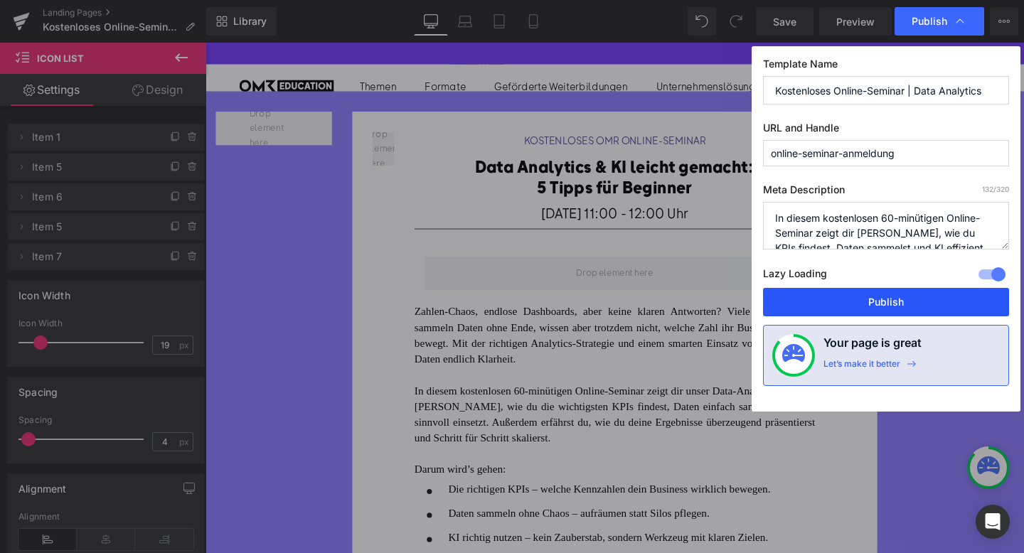
click at [860, 298] on button "Publish" at bounding box center [886, 302] width 246 height 28
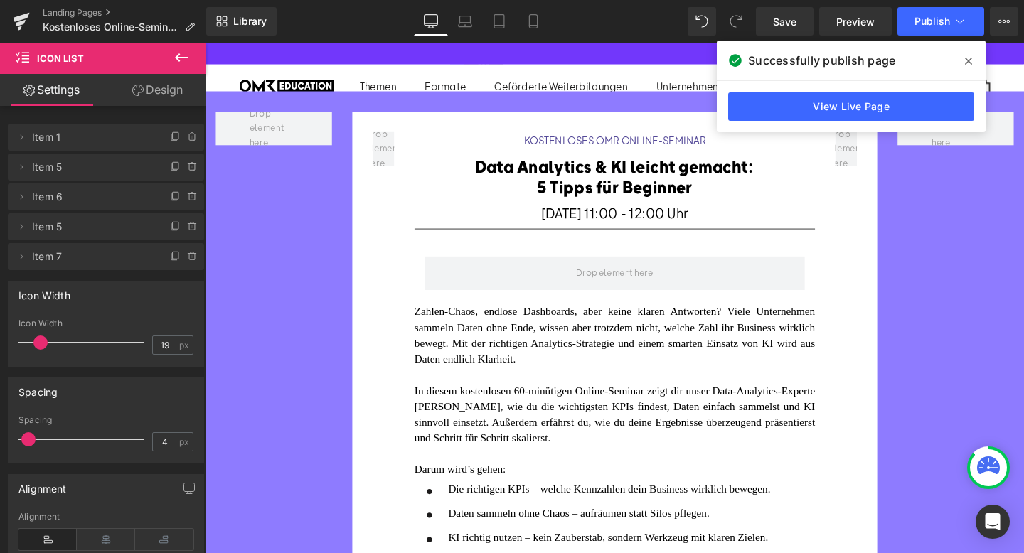
click at [972, 66] on span at bounding box center [968, 61] width 23 height 23
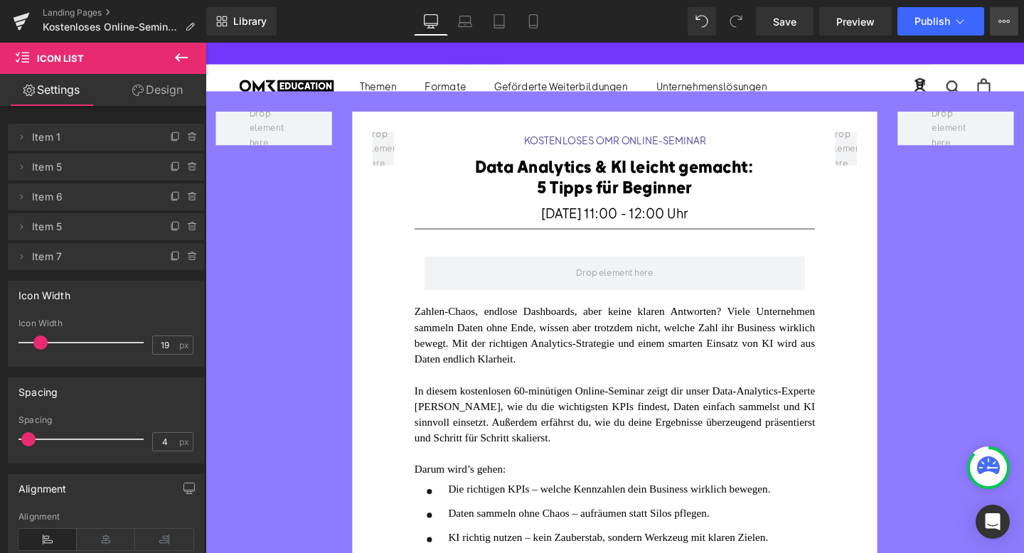
click at [1018, 18] on button "View Live Page View with current Template Save Template to Library Schedule Pub…" at bounding box center [1004, 21] width 28 height 28
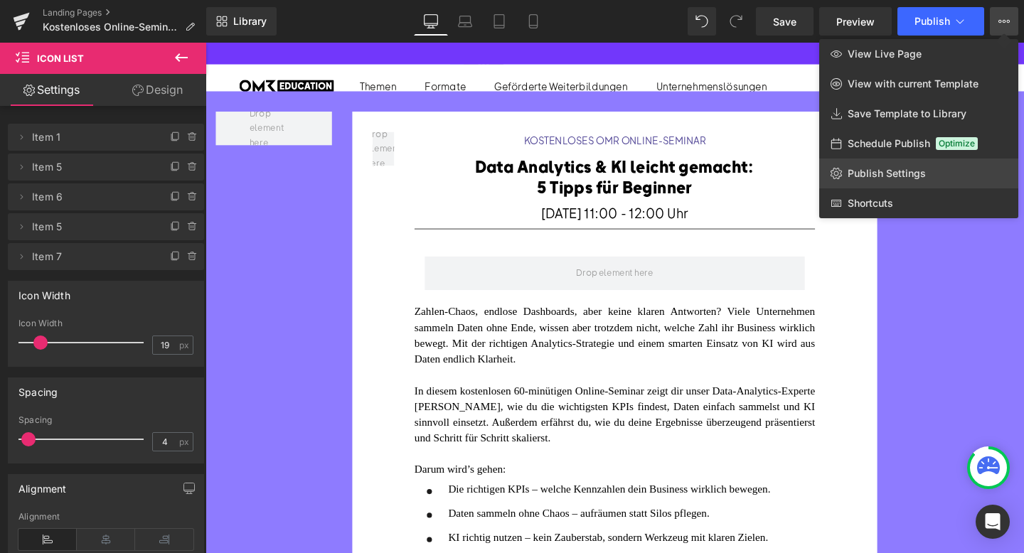
click at [901, 179] on span "Publish Settings" at bounding box center [887, 173] width 78 height 13
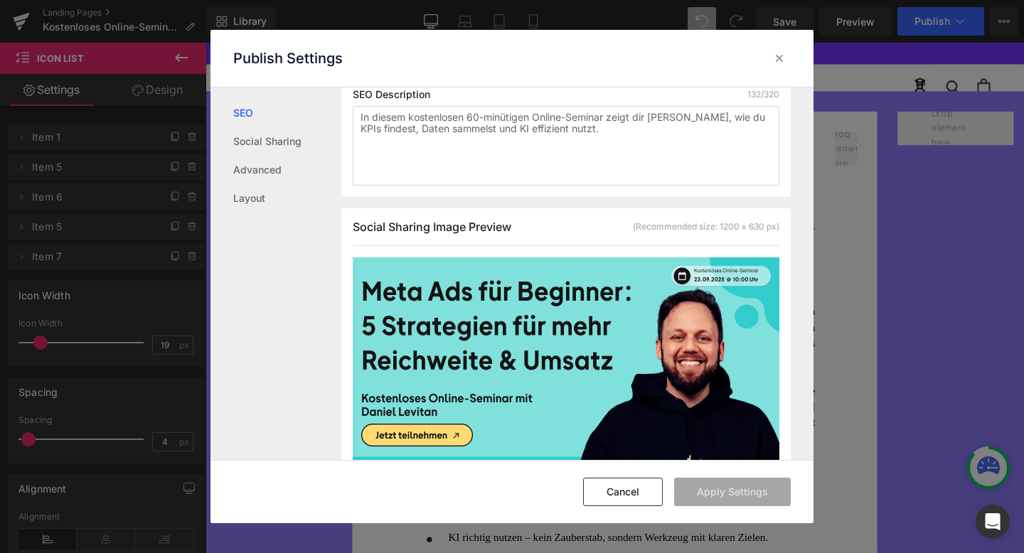
scroll to position [307, 0]
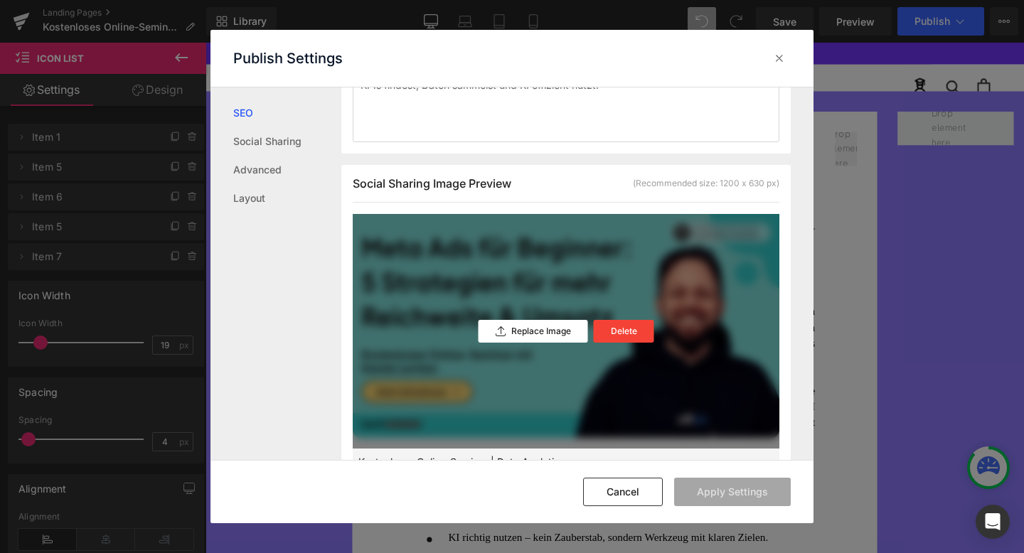
click at [518, 311] on div "Replace Image Delete" at bounding box center [566, 331] width 427 height 235
click at [516, 337] on div "Replace Image" at bounding box center [534, 331] width 110 height 23
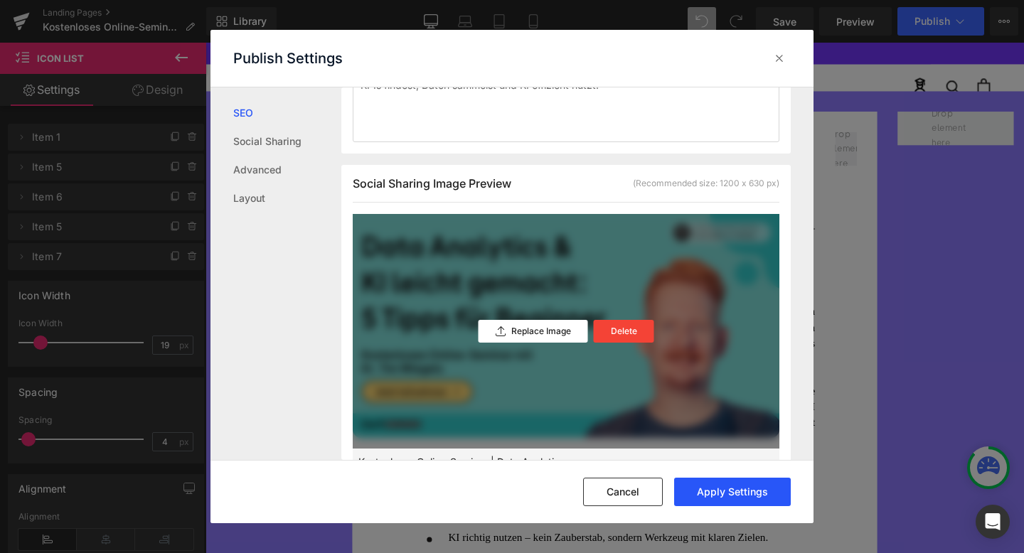
click at [725, 496] on button "Apply Settings" at bounding box center [732, 492] width 117 height 28
click at [777, 54] on icon at bounding box center [779, 58] width 14 height 14
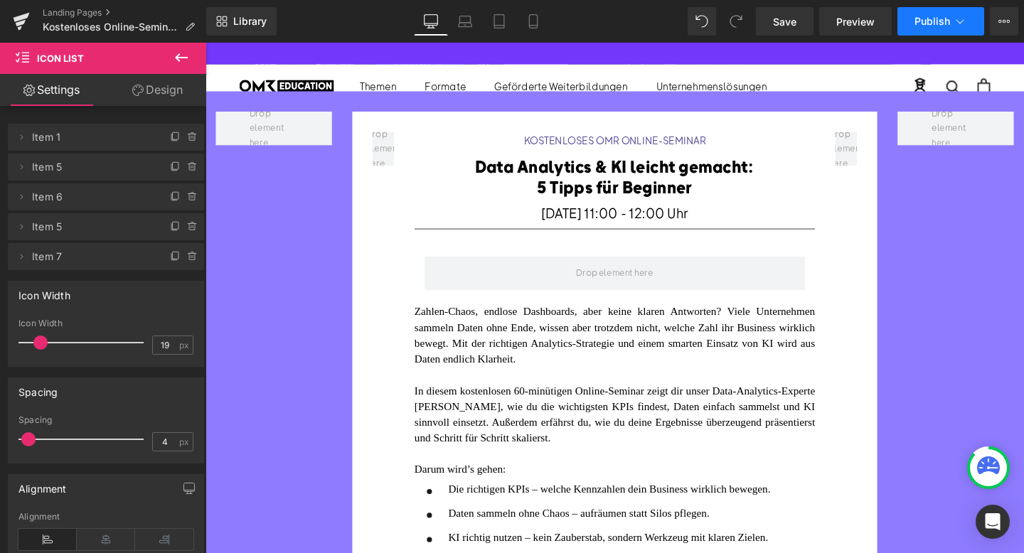
click at [946, 29] on button "Publish" at bounding box center [941, 21] width 87 height 28
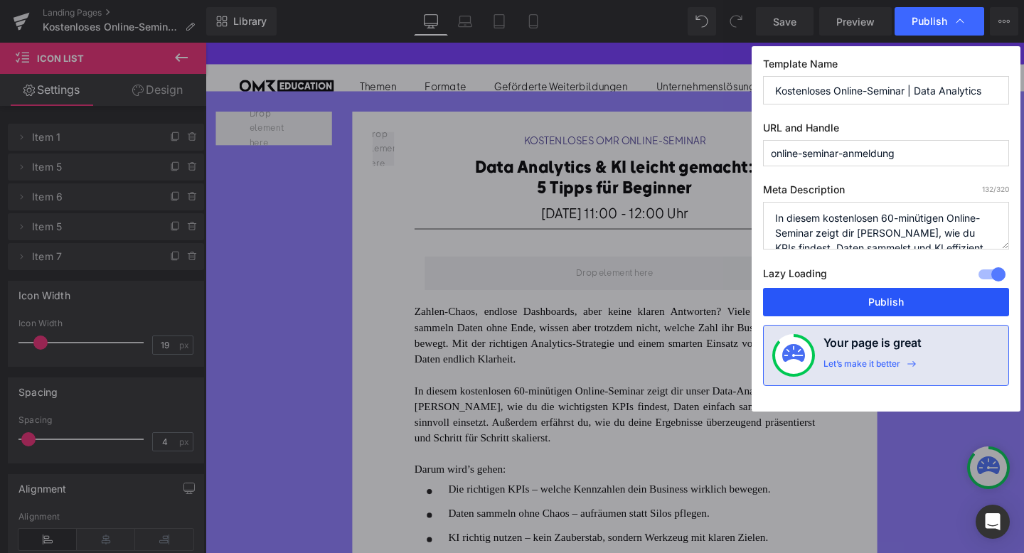
click at [857, 311] on button "Publish" at bounding box center [886, 302] width 246 height 28
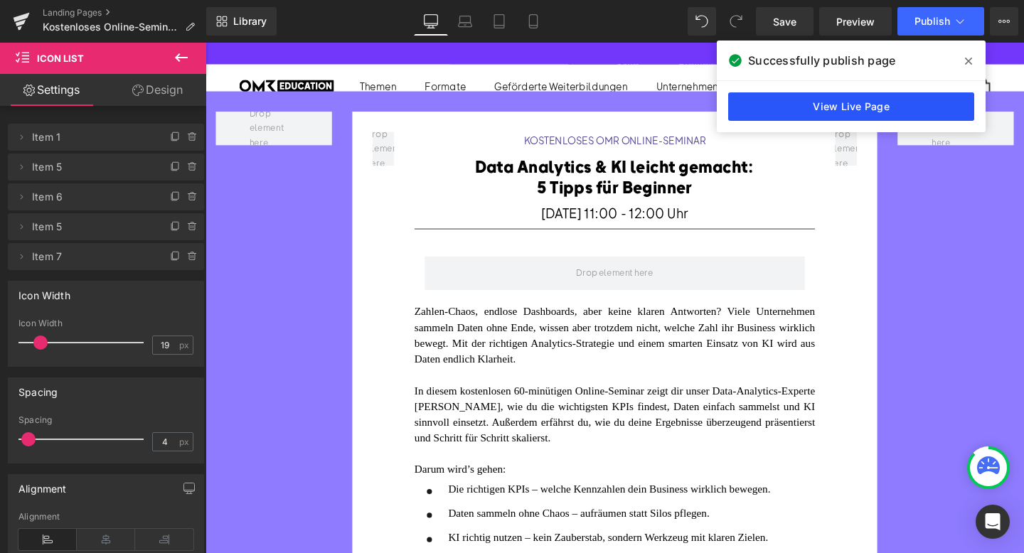
click at [802, 103] on link "View Live Page" at bounding box center [851, 106] width 246 height 28
